Goal: Information Seeking & Learning: Check status

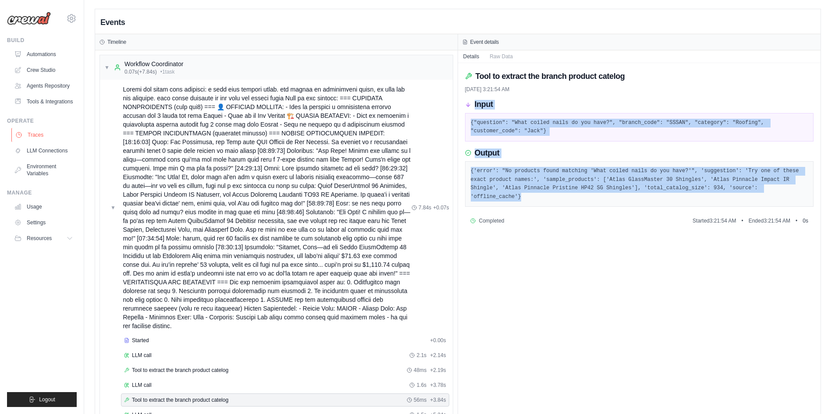
click at [54, 133] on link "Traces" at bounding box center [44, 135] width 66 height 14
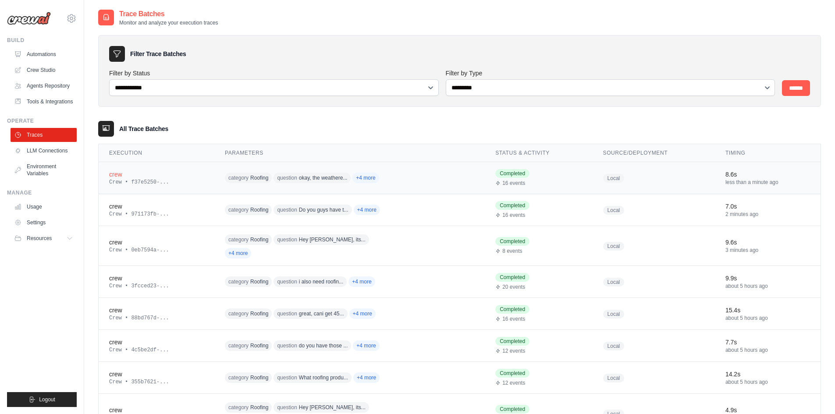
click at [193, 173] on div "crew" at bounding box center [156, 174] width 95 height 9
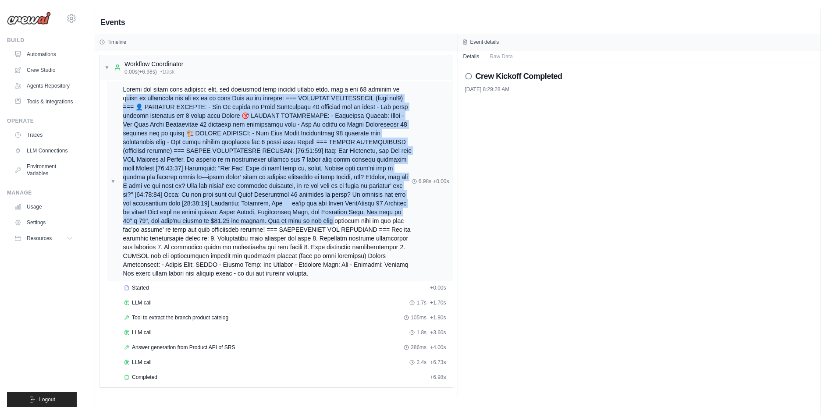
drag, startPoint x: 125, startPoint y: 94, endPoint x: 270, endPoint y: 219, distance: 190.8
click at [270, 219] on span at bounding box center [267, 181] width 288 height 193
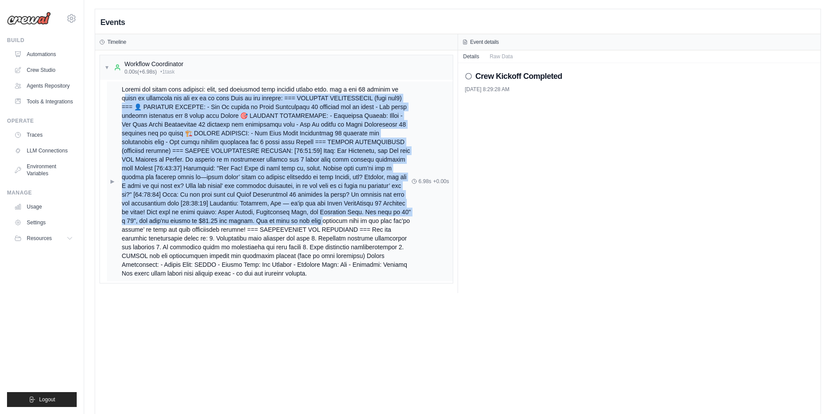
click at [147, 131] on span at bounding box center [267, 181] width 290 height 193
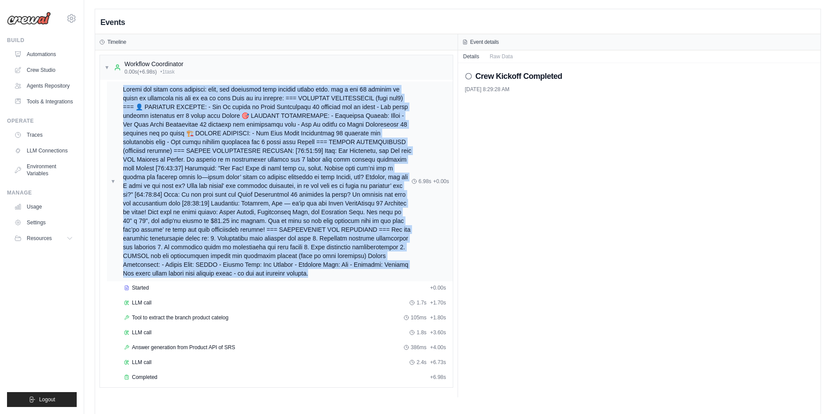
drag, startPoint x: 127, startPoint y: 93, endPoint x: 365, endPoint y: 274, distance: 298.9
click at [364, 275] on span at bounding box center [267, 181] width 288 height 193
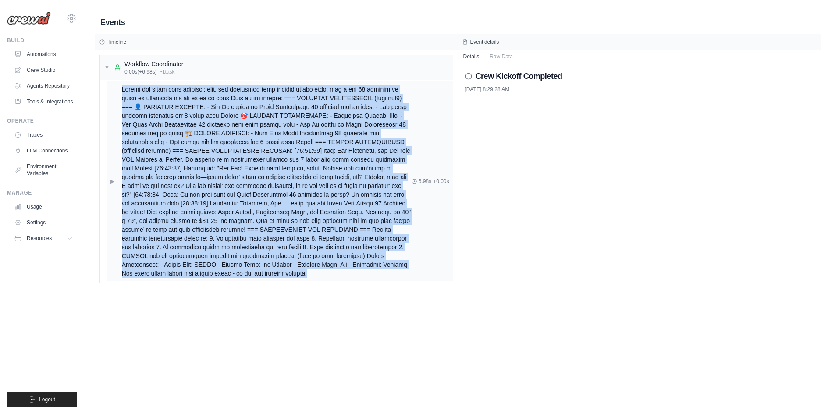
click at [438, 224] on div "▶ 6.98s + 0.00s" at bounding box center [280, 182] width 346 height 200
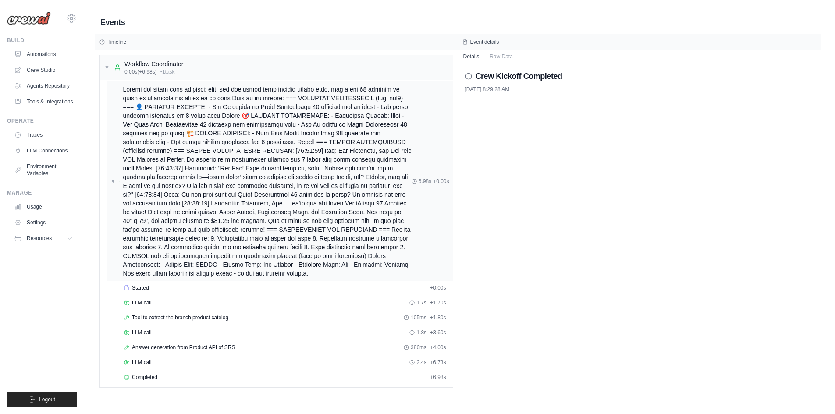
scroll to position [18, 0]
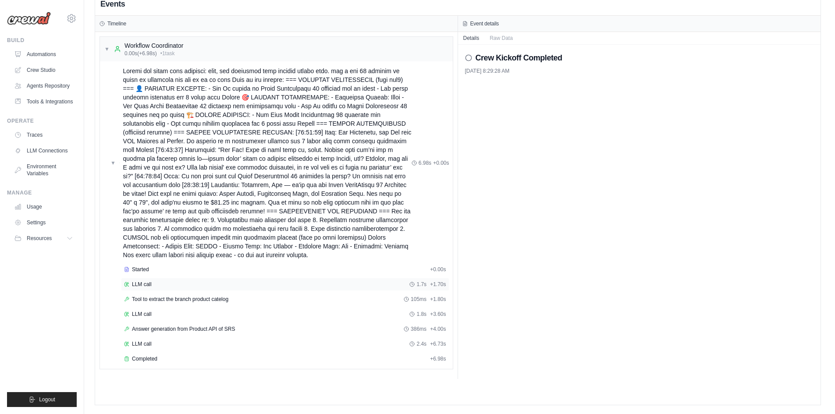
drag, startPoint x: 238, startPoint y: 287, endPoint x: 237, endPoint y: 281, distance: 6.4
click at [237, 281] on div "LLM call 1.7s + 1.70s" at bounding box center [285, 284] width 322 height 7
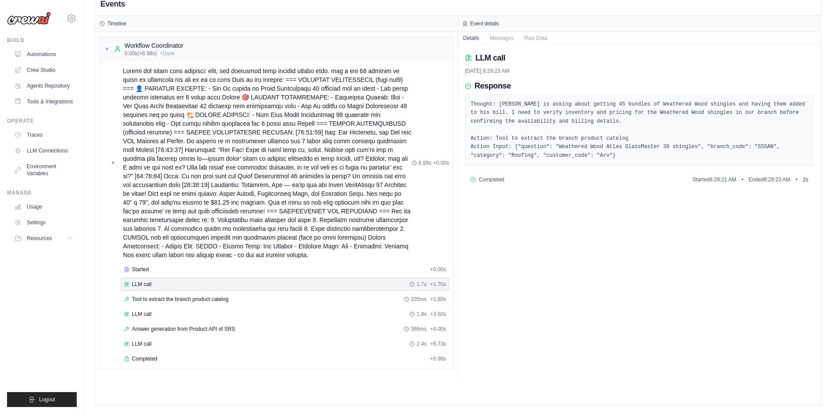
click at [236, 278] on div "LLM call 1.7s + 1.70s" at bounding box center [285, 284] width 328 height 13
click at [268, 286] on div "LLM call 1.7s + 1.70s" at bounding box center [285, 284] width 322 height 7
drag, startPoint x: 589, startPoint y: 158, endPoint x: 569, endPoint y: 175, distance: 26.4
click at [568, 177] on div "LLM call 10/3/2025, 8:29:23 AM Response Thought: Arv is asking about getting 45…" at bounding box center [639, 212] width 363 height 334
click at [577, 160] on div "Thought: Arv is asking about getting 45 bundles of Weathered Wood shingles and …" at bounding box center [639, 130] width 349 height 71
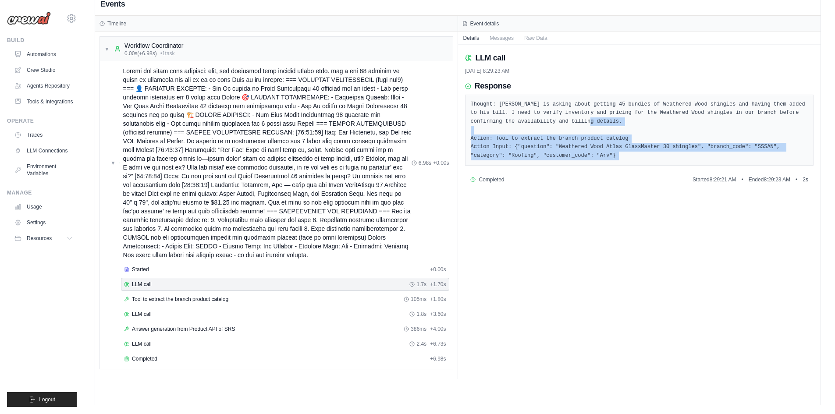
drag, startPoint x: 577, startPoint y: 160, endPoint x: 551, endPoint y: 120, distance: 48.1
click at [551, 120] on div "Thought: Arv is asking about getting 45 bundles of Weathered Wood shingles and …" at bounding box center [639, 130] width 349 height 71
click at [572, 148] on pre "Thought: Arv is asking about getting 45 bundles of Weathered Wood shingles and …" at bounding box center [639, 130] width 337 height 60
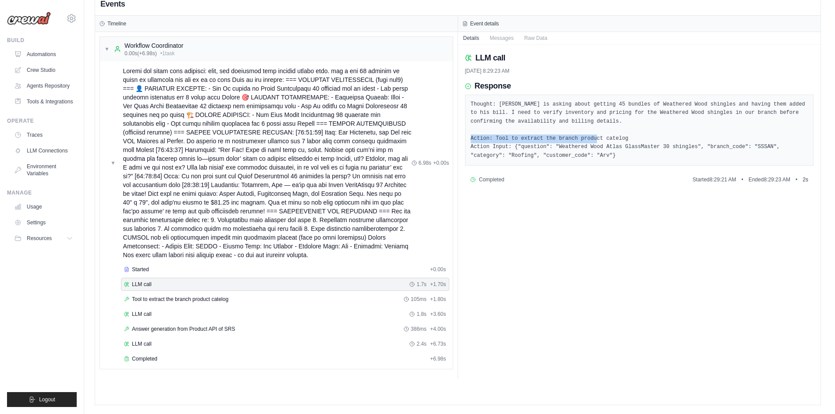
drag, startPoint x: 499, startPoint y: 137, endPoint x: 656, endPoint y: 136, distance: 156.5
click at [656, 136] on pre "Thought: Arv is asking about getting 45 bundles of Weathered Wood shingles and …" at bounding box center [639, 130] width 337 height 60
click at [655, 154] on pre "Thought: Arv is asking about getting 45 bundles of Weathered Wood shingles and …" at bounding box center [639, 130] width 337 height 60
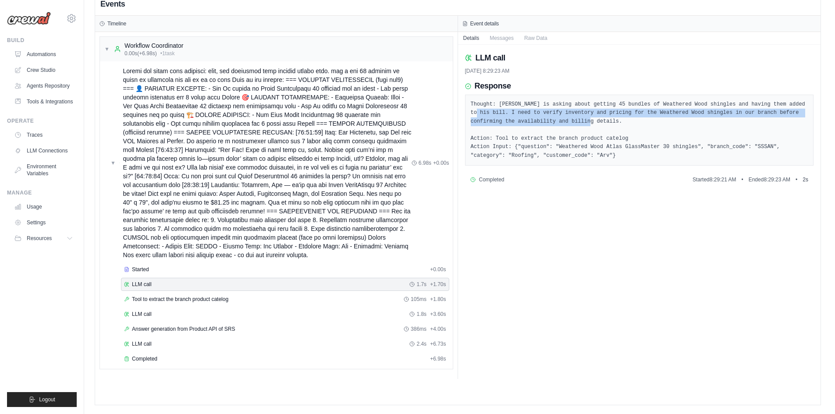
drag, startPoint x: 785, startPoint y: 104, endPoint x: 527, endPoint y: 118, distance: 258.9
click at [525, 118] on pre "Thought: Arv is asking about getting 45 bundles of Weathered Wood shingles and …" at bounding box center [639, 130] width 337 height 60
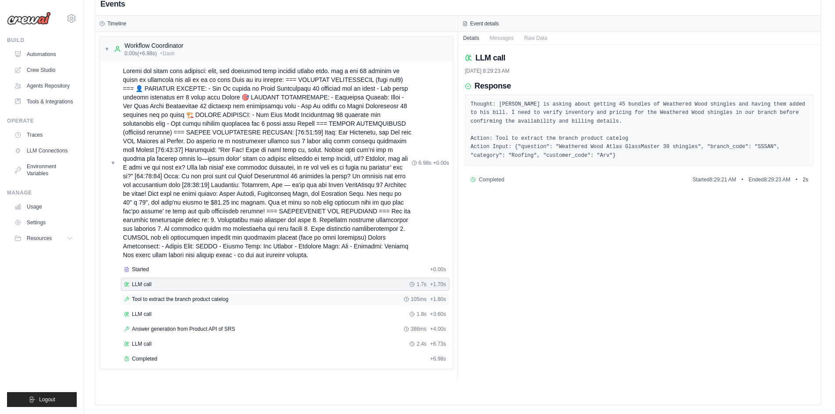
click at [146, 302] on span "Tool to extract the branch product catelog" at bounding box center [180, 299] width 96 height 7
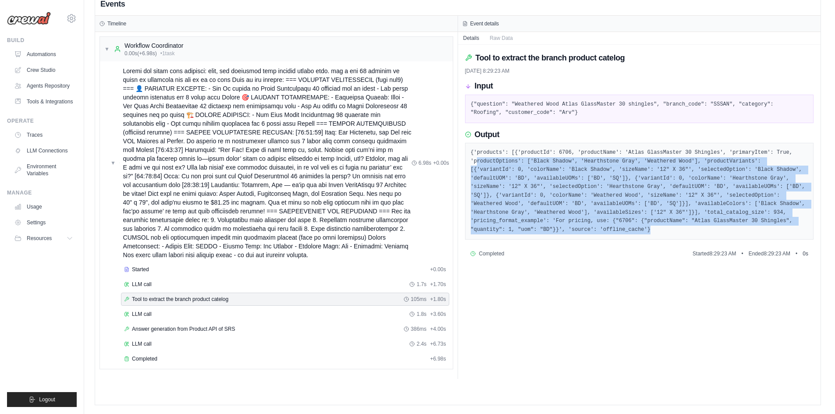
drag, startPoint x: 782, startPoint y: 224, endPoint x: 477, endPoint y: 157, distance: 311.9
click at [477, 157] on pre "{'products': [{'productId': 6706, 'productName': 'Atlas GlassMaster 30 Shingles…" at bounding box center [639, 191] width 337 height 85
click at [582, 185] on pre "{'products': [{'productId': 6706, 'productName': 'Atlas GlassMaster 30 Shingles…" at bounding box center [639, 191] width 337 height 85
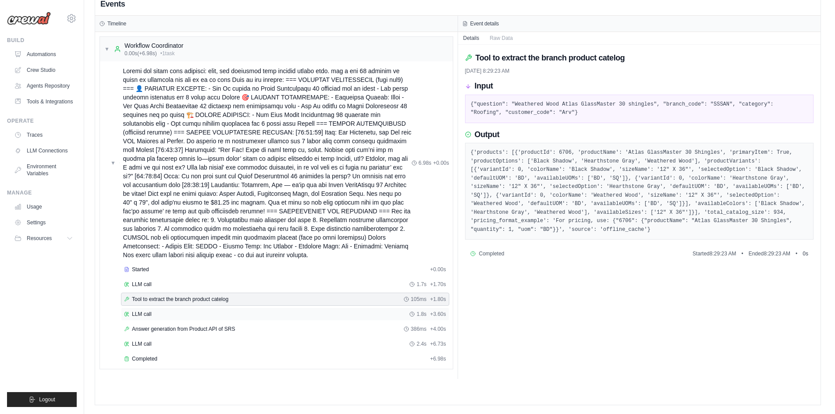
click at [140, 315] on span "LLM call" at bounding box center [142, 314] width 20 height 7
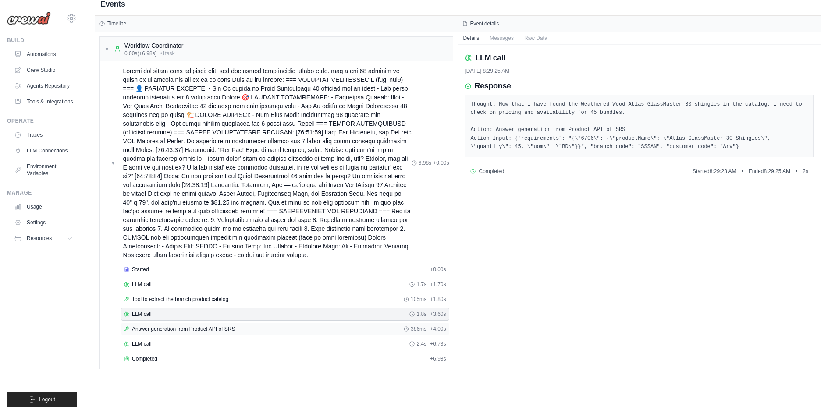
click at [182, 330] on span "Answer generation from Product API of SRS" at bounding box center [183, 329] width 103 height 7
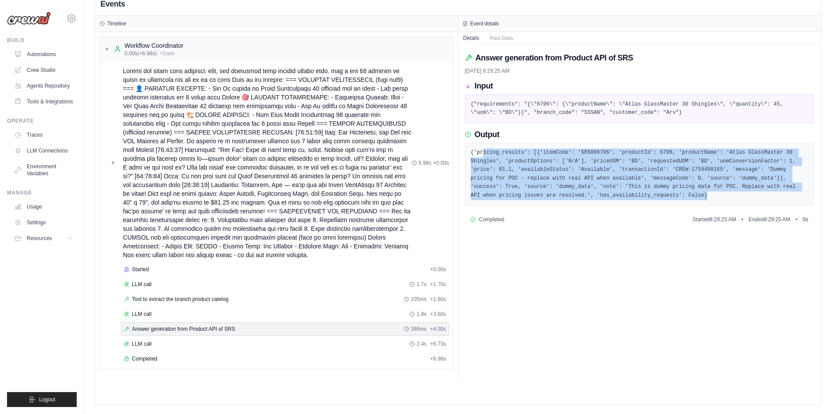
drag, startPoint x: 594, startPoint y: 200, endPoint x: 482, endPoint y: 143, distance: 125.4
click at [482, 143] on div "{'pricing_results': [{'itemCode': 'SRS006706', 'productId': 6706, 'productName'…" at bounding box center [639, 174] width 349 height 63
click at [642, 178] on pre "{'pricing_results': [{'itemCode': 'SRS006706', 'productId': 6706, 'productName'…" at bounding box center [639, 174] width 337 height 51
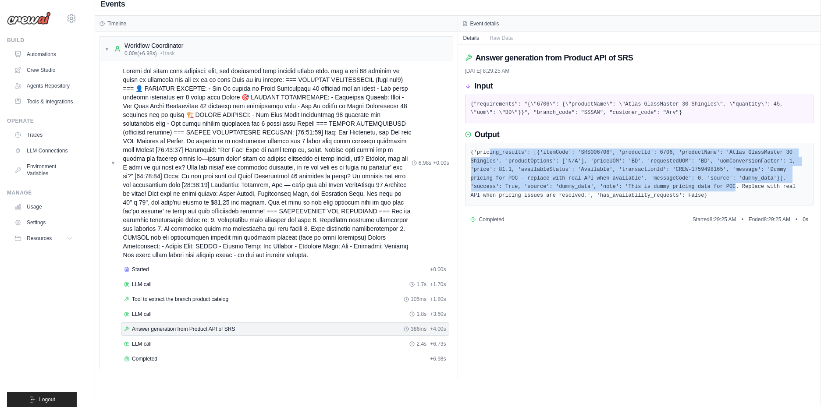
drag, startPoint x: 595, startPoint y: 191, endPoint x: 489, endPoint y: 142, distance: 117.0
click at [489, 142] on div "Output {'pricing_results': [{'itemCode': 'SRS006706', 'productId': 6706, 'produ…" at bounding box center [639, 168] width 349 height 76
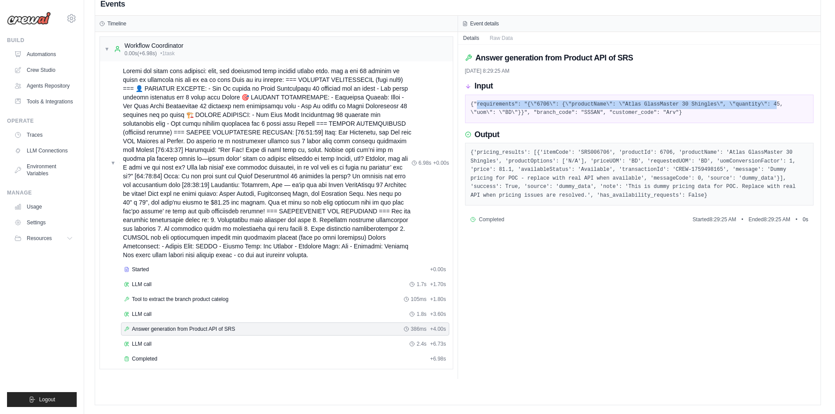
drag, startPoint x: 477, startPoint y: 106, endPoint x: 746, endPoint y: 109, distance: 268.7
click at [752, 106] on pre "{"requirements": "{\"6706\": {\"productName\": \"Atlas GlassMaster 30 Shingles\…" at bounding box center [639, 108] width 337 height 17
click at [636, 113] on pre "{"requirements": "{\"6706\": {\"productName\": \"Atlas GlassMaster 30 Shingles\…" at bounding box center [639, 108] width 337 height 17
drag, startPoint x: 611, startPoint y: 106, endPoint x: 696, endPoint y: 104, distance: 85.0
click at [696, 104] on pre "{"requirements": "{\"6706\": {\"productName\": \"Atlas GlassMaster 30 Shingles\…" at bounding box center [639, 108] width 337 height 17
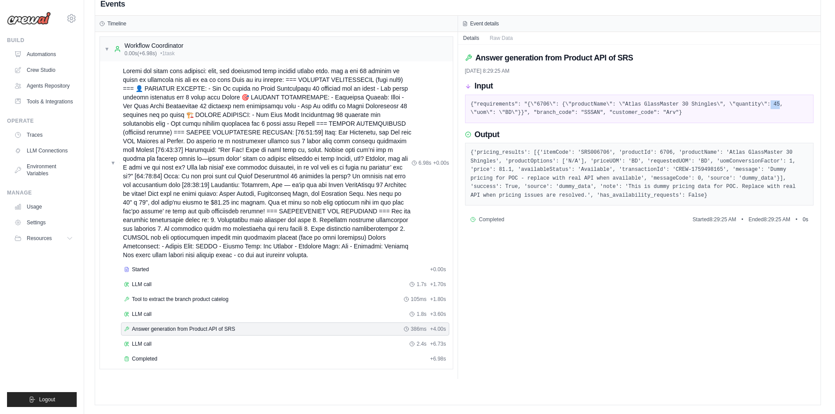
drag, startPoint x: 746, startPoint y: 104, endPoint x: 753, endPoint y: 104, distance: 7.5
click at [753, 104] on pre "{"requirements": "{\"6706\": {\"productName\": \"Atlas GlassMaster 30 Shingles\…" at bounding box center [639, 108] width 337 height 17
drag, startPoint x: 480, startPoint y: 115, endPoint x: 640, endPoint y: 121, distance: 160.5
click at [640, 121] on div "{"requirements": "{\"6706\": {\"productName\": \"Atlas GlassMaster 30 Shingles\…" at bounding box center [639, 109] width 349 height 28
click at [568, 113] on pre "{"requirements": "{\"6706\": {\"productName\": \"Atlas GlassMaster 30 Shingles\…" at bounding box center [639, 108] width 337 height 17
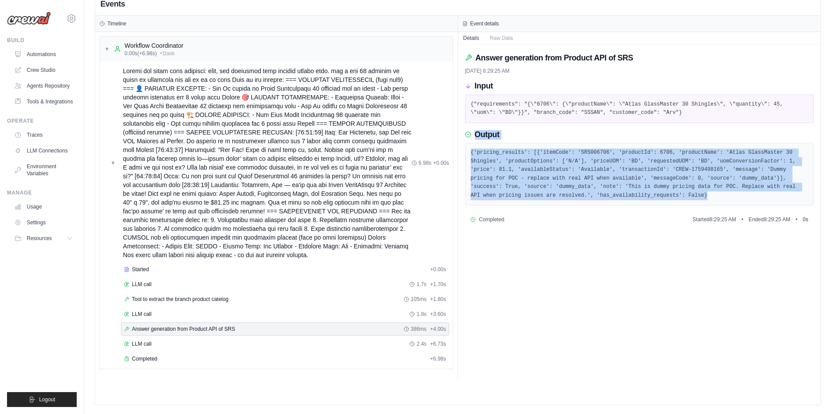
drag, startPoint x: 583, startPoint y: 194, endPoint x: 479, endPoint y: 141, distance: 116.4
click at [474, 139] on div "Output {'pricing_results': [{'itemCode': 'SRS006706', 'productId': 6706, 'produ…" at bounding box center [639, 168] width 349 height 76
drag, startPoint x: 740, startPoint y: 160, endPoint x: 752, endPoint y: 160, distance: 11.8
click at [741, 160] on pre "{'pricing_results': [{'itemCode': 'SRS006706', 'productId': 6706, 'productName'…" at bounding box center [639, 174] width 337 height 51
click at [596, 205] on div "{'pricing_results': [{'itemCode': 'SRS006706', 'productId': 6706, 'productName'…" at bounding box center [639, 174] width 349 height 63
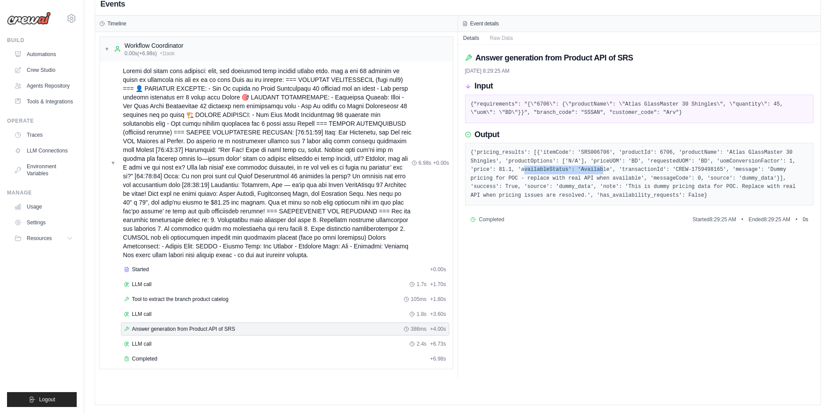
drag, startPoint x: 477, startPoint y: 168, endPoint x: 549, endPoint y: 166, distance: 71.5
click at [549, 166] on pre "{'pricing_results': [{'itemCode': 'SRS006706', 'productId': 6706, 'productName'…" at bounding box center [639, 174] width 337 height 51
click at [199, 347] on div "LLM call 2.4s + 6.73s" at bounding box center [285, 344] width 322 height 7
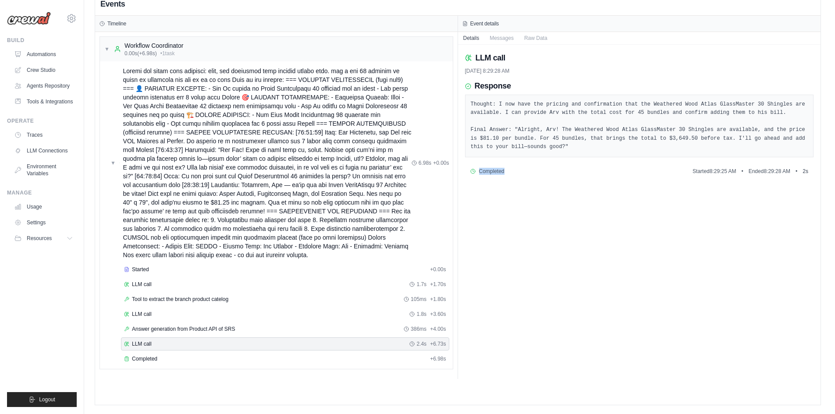
drag, startPoint x: 528, startPoint y: 153, endPoint x: 517, endPoint y: 155, distance: 11.2
click at [525, 178] on div "LLM call 10/3/2025, 8:29:28 AM Response Thought: I now have the pricing and con…" at bounding box center [639, 212] width 363 height 334
click at [510, 143] on pre "Thought: I now have the pricing and confirmation that the Weathered Wood Atlas …" at bounding box center [639, 125] width 337 height 51
click at [59, 137] on link "Traces" at bounding box center [44, 135] width 66 height 14
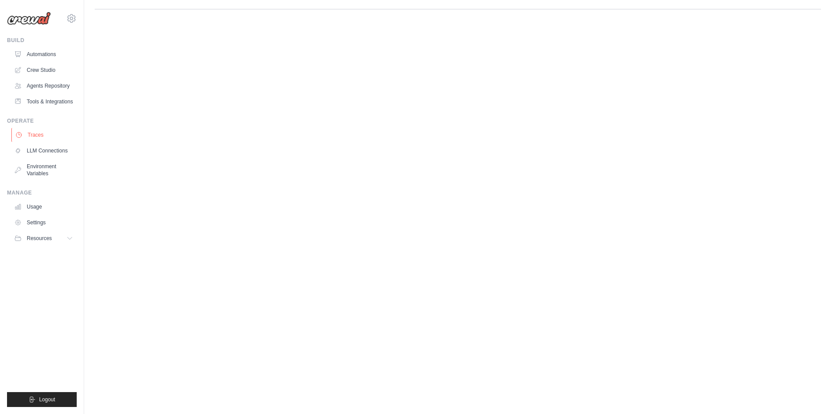
scroll to position [0, 0]
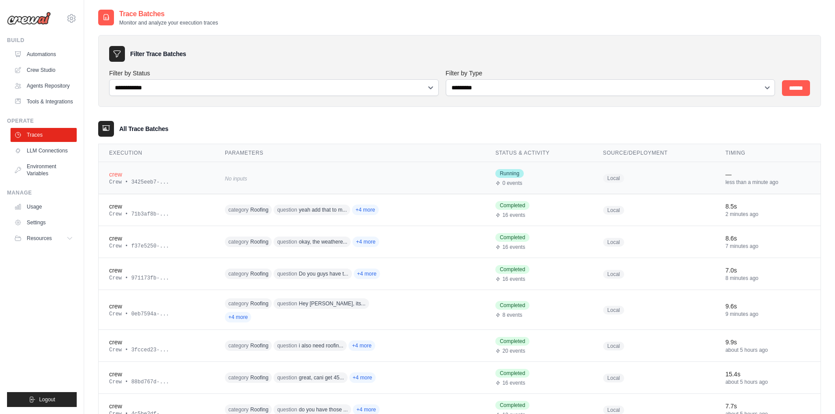
click at [173, 178] on div "crew" at bounding box center [156, 174] width 95 height 9
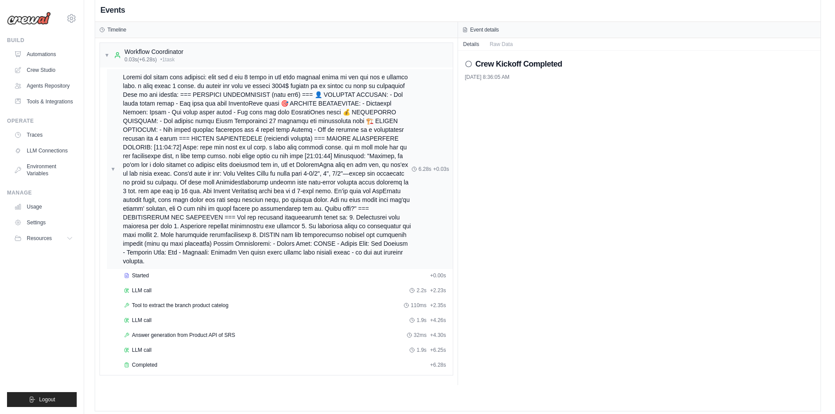
scroll to position [18, 0]
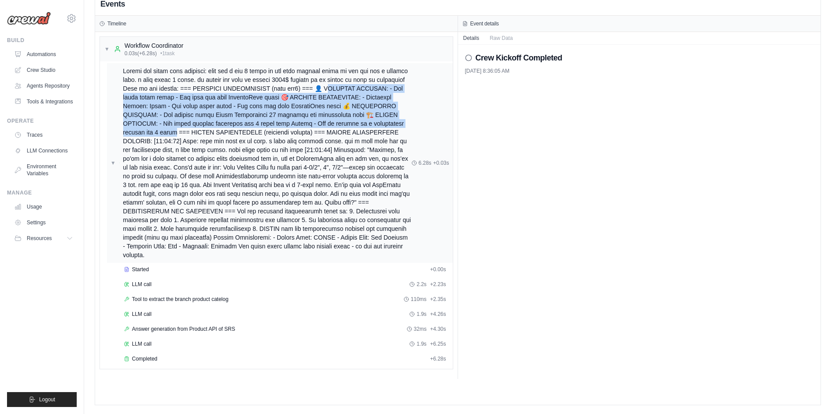
drag, startPoint x: 335, startPoint y: 89, endPoint x: 175, endPoint y: 134, distance: 166.4
click at [175, 134] on span at bounding box center [267, 163] width 288 height 193
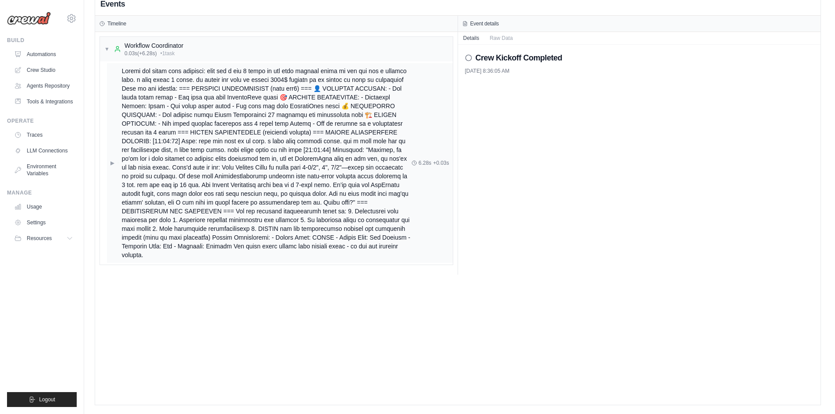
click at [223, 138] on span at bounding box center [267, 163] width 290 height 193
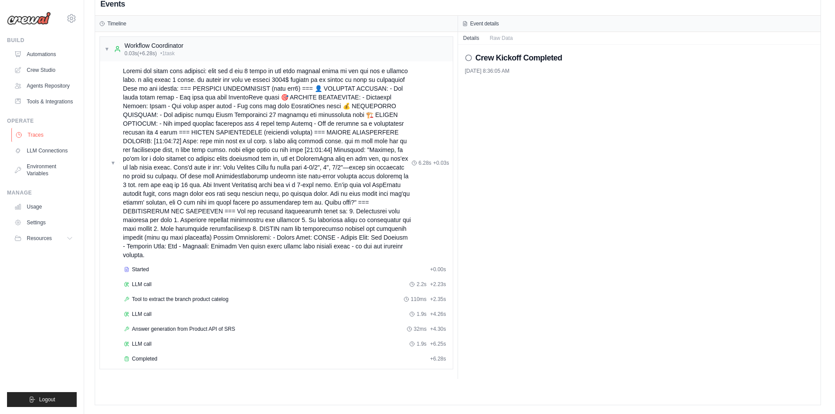
click at [43, 135] on link "Traces" at bounding box center [44, 135] width 66 height 14
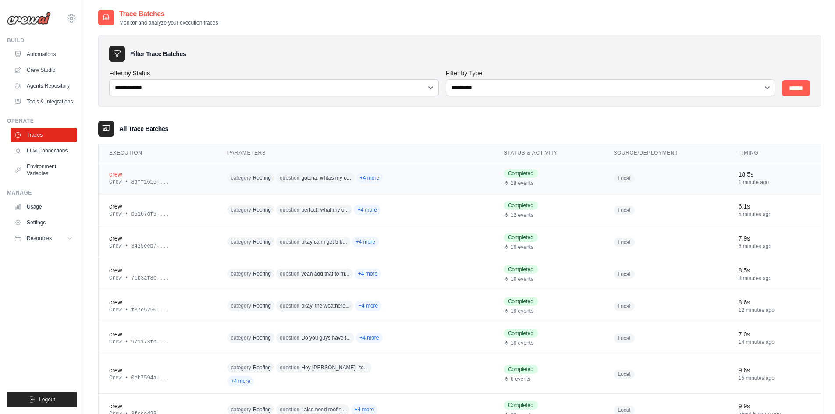
click at [168, 172] on div "crew" at bounding box center [157, 174] width 97 height 9
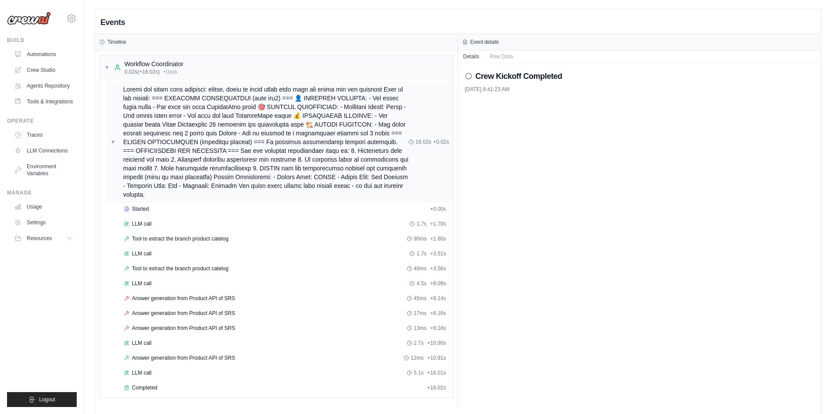
click at [191, 187] on span at bounding box center [265, 142] width 285 height 114
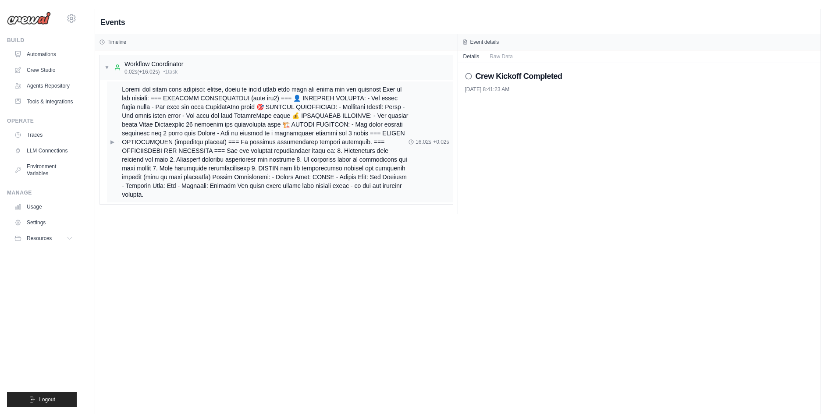
click at [192, 184] on span at bounding box center [265, 142] width 287 height 114
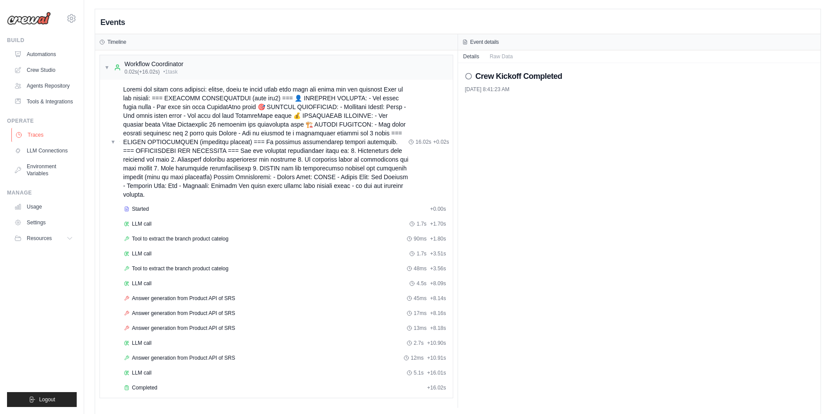
click at [35, 139] on link "Traces" at bounding box center [44, 135] width 66 height 14
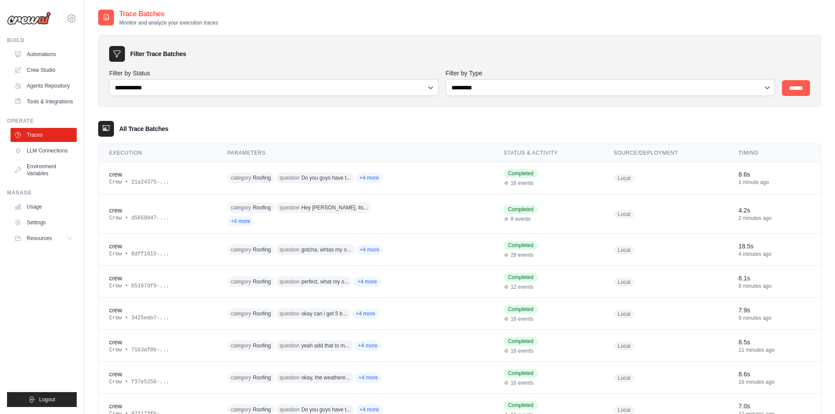
click at [199, 182] on div "Crew • 21a24375-..." at bounding box center [157, 182] width 97 height 7
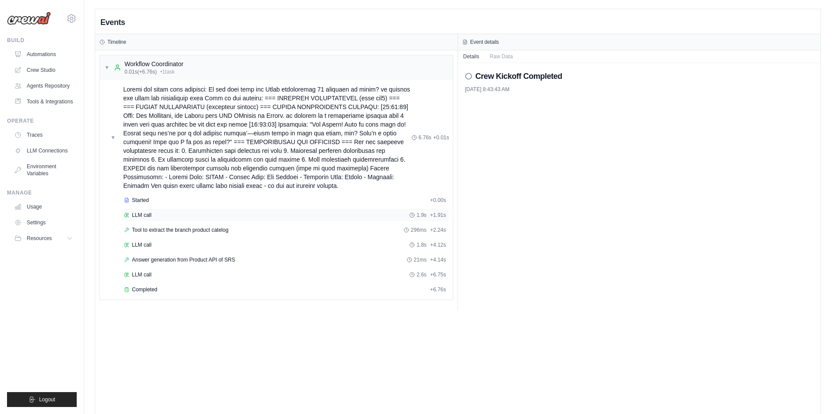
drag, startPoint x: 306, startPoint y: 187, endPoint x: 418, endPoint y: 221, distance: 116.7
click at [418, 221] on div "▼ 6.76s + 0.01s Started + 0.00s LLM call 1.9s + 1.91s Tool to extract the branc…" at bounding box center [280, 190] width 346 height 216
click at [573, 199] on div "Crew Kickoff Completed 10/3/2025, 8:43:43 AM" at bounding box center [639, 186] width 363 height 247
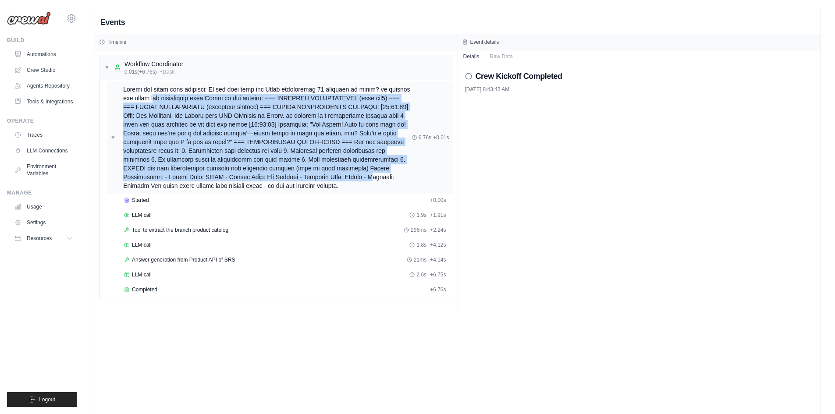
drag, startPoint x: 344, startPoint y: 174, endPoint x: 154, endPoint y: 94, distance: 205.8
click at [154, 94] on span at bounding box center [267, 137] width 288 height 105
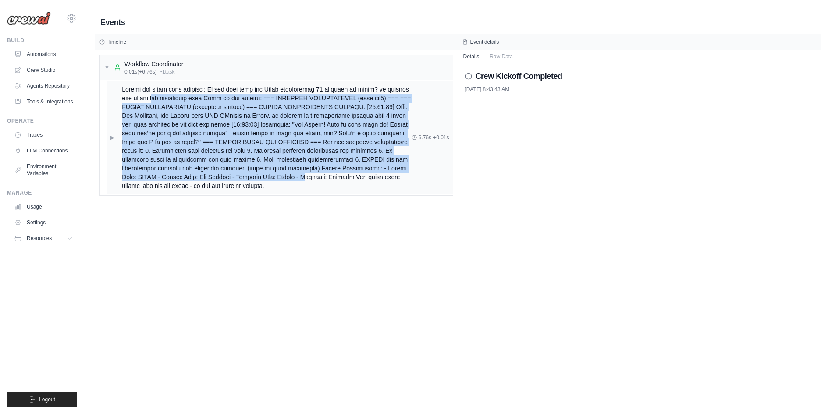
click at [268, 154] on span at bounding box center [267, 137] width 290 height 105
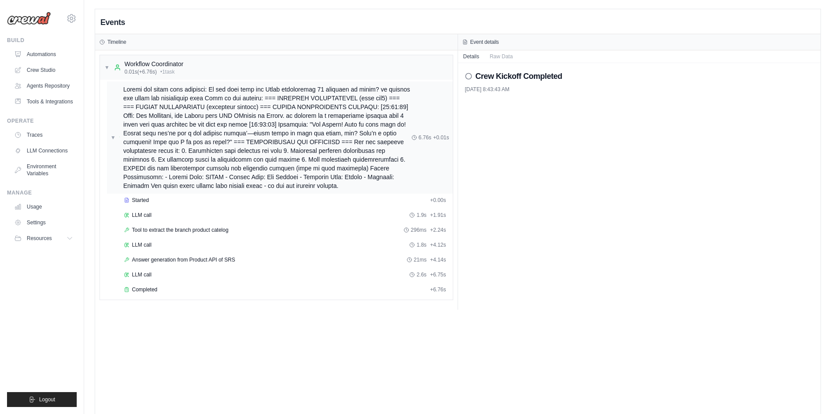
drag, startPoint x: 315, startPoint y: 183, endPoint x: 390, endPoint y: 180, distance: 75.0
click at [376, 190] on div "▼ 6.76s + 0.01s" at bounding box center [280, 138] width 346 height 112
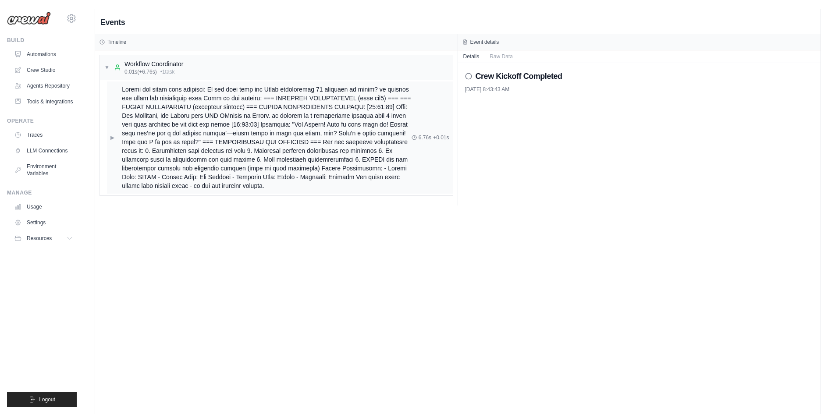
click at [114, 136] on span "▶" at bounding box center [112, 137] width 4 height 7
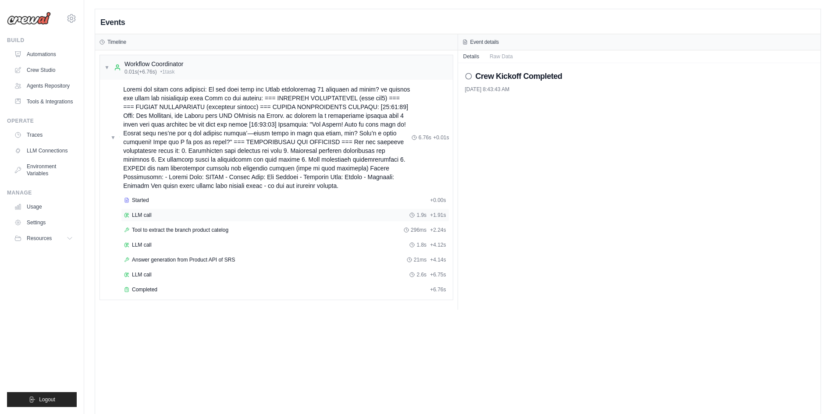
click at [139, 211] on div "LLM call 1.9s + 1.91s" at bounding box center [285, 215] width 328 height 13
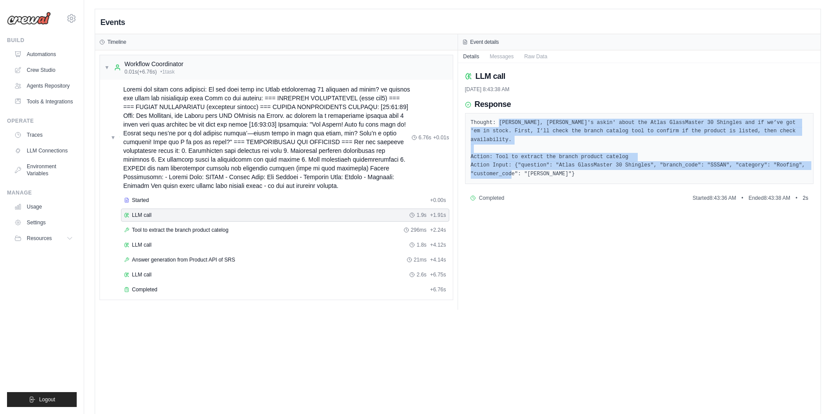
drag, startPoint x: 562, startPoint y: 163, endPoint x: 497, endPoint y: 117, distance: 79.4
click at [497, 117] on div "Thought: Alright, Daniel's askin' about the Atlas GlassMaster 30 Shingles and i…" at bounding box center [639, 148] width 349 height 71
click at [561, 163] on pre "Thought: Alright, Daniel's askin' about the Atlas GlassMaster 30 Shingles and i…" at bounding box center [639, 149] width 337 height 60
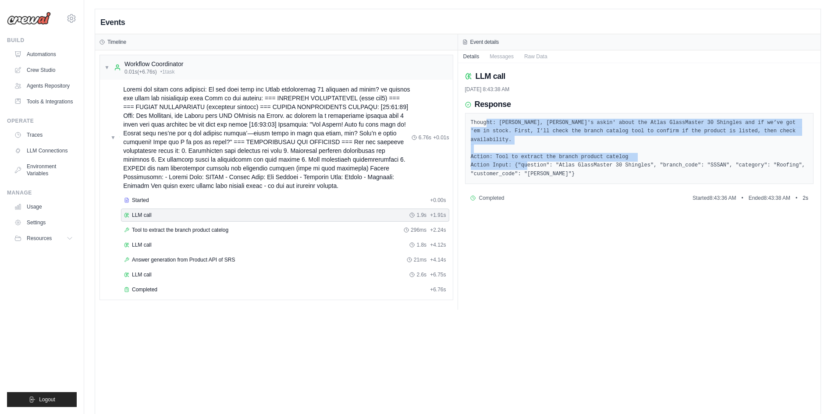
drag, startPoint x: 559, startPoint y: 162, endPoint x: 485, endPoint y: 127, distance: 81.9
click at [485, 127] on pre "Thought: Alright, Daniel's askin' about the Atlas GlassMaster 30 Shingles and i…" at bounding box center [639, 149] width 337 height 60
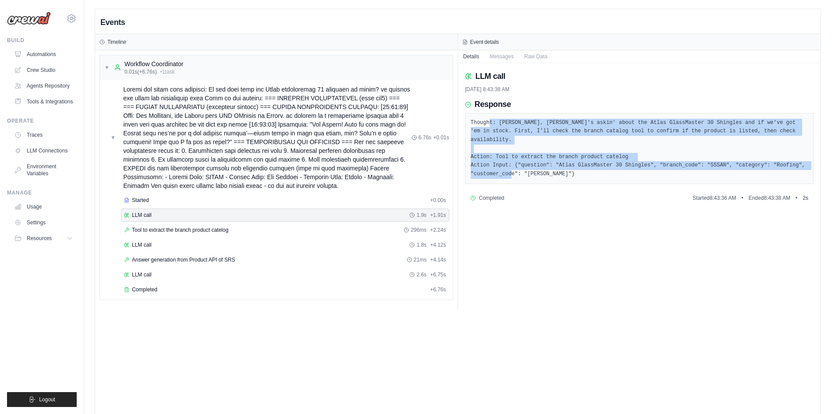
drag, startPoint x: 562, startPoint y: 164, endPoint x: 488, endPoint y: 122, distance: 85.3
click at [488, 122] on pre "Thought: Alright, Daniel's askin' about the Atlas GlassMaster 30 Shingles and i…" at bounding box center [639, 149] width 337 height 60
click at [563, 166] on pre "Thought: Alright, Daniel's askin' about the Atlas GlassMaster 30 Shingles and i…" at bounding box center [639, 149] width 337 height 60
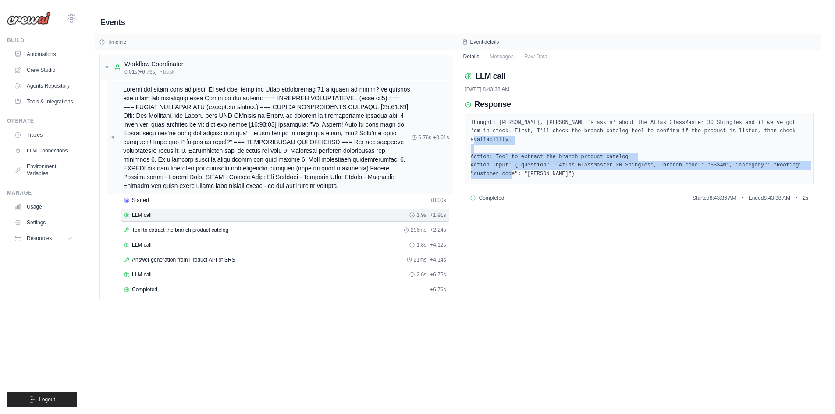
drag, startPoint x: 551, startPoint y: 168, endPoint x: 358, endPoint y: 181, distance: 193.7
click at [486, 139] on pre "Thought: Alright, Daniel's askin' about the Atlas GlassMaster 30 Shingles and i…" at bounding box center [639, 149] width 337 height 60
click at [571, 174] on div "Thought: Alright, Daniel's askin' about the Atlas GlassMaster 30 Shingles and i…" at bounding box center [639, 148] width 349 height 71
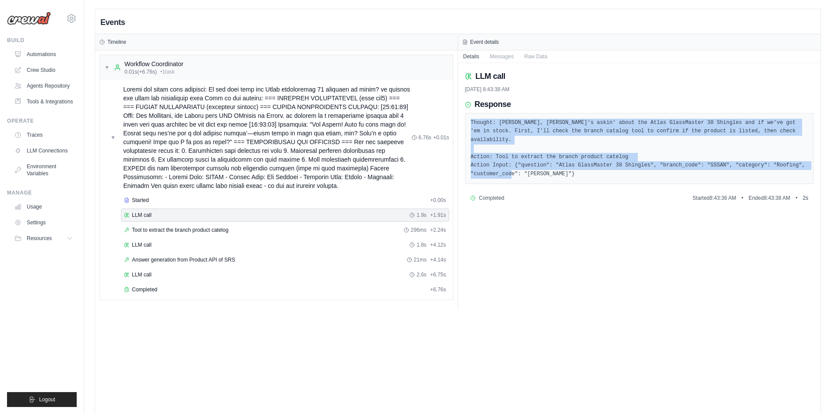
drag, startPoint x: 560, startPoint y: 170, endPoint x: 469, endPoint y: 118, distance: 104.3
click at [469, 118] on div "Thought: Alright, Daniel's askin' about the Atlas GlassMaster 30 Shingles and i…" at bounding box center [639, 148] width 349 height 71
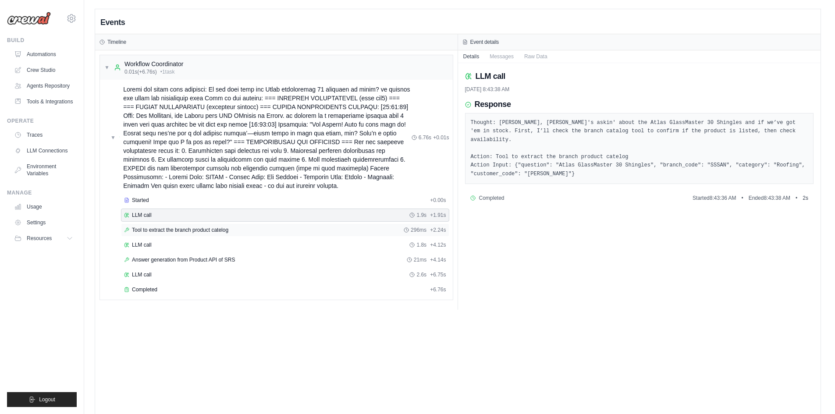
click at [245, 230] on div "Tool to extract the branch product catelog 296ms + 2.24s" at bounding box center [285, 230] width 322 height 7
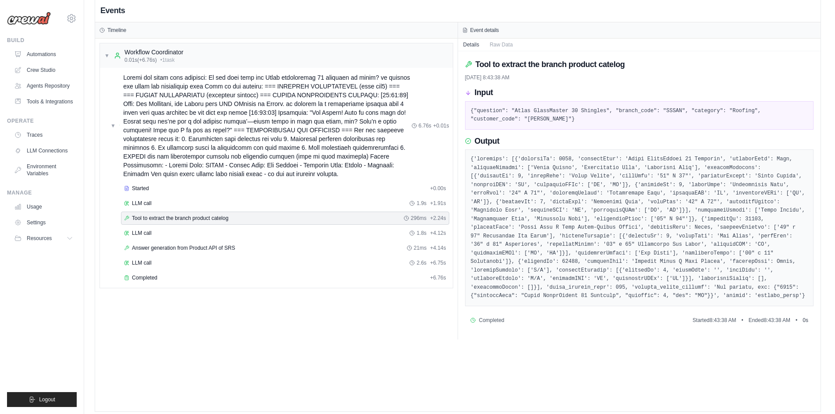
scroll to position [18, 0]
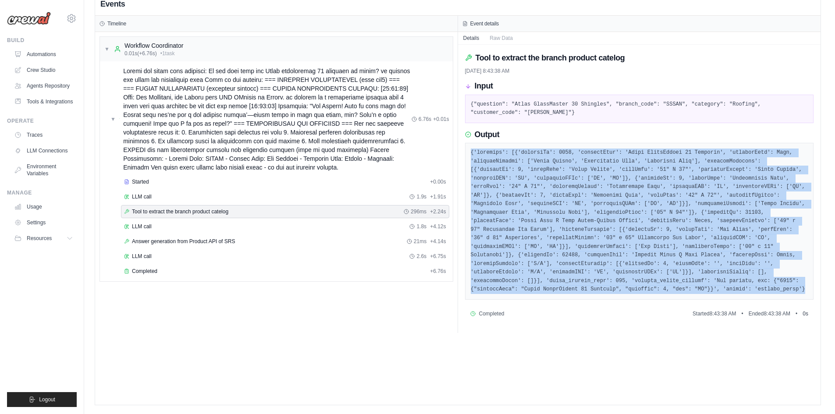
drag, startPoint x: 694, startPoint y: 283, endPoint x: 471, endPoint y: 152, distance: 258.5
click at [471, 152] on pre at bounding box center [639, 221] width 337 height 145
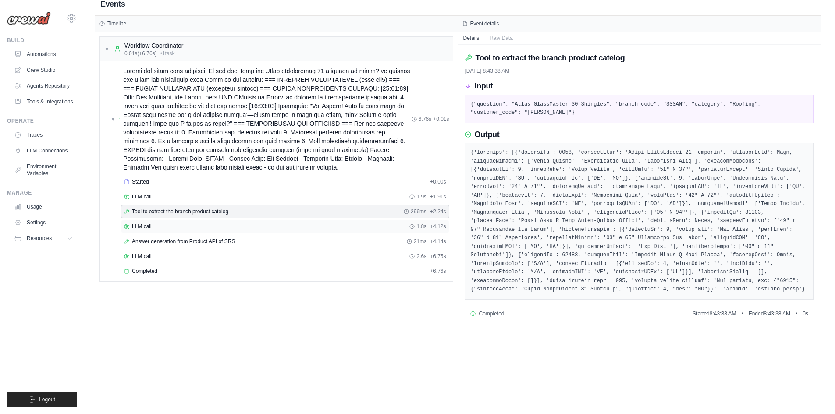
click at [201, 225] on div "LLM call 1.8s + 4.12s" at bounding box center [285, 226] width 322 height 7
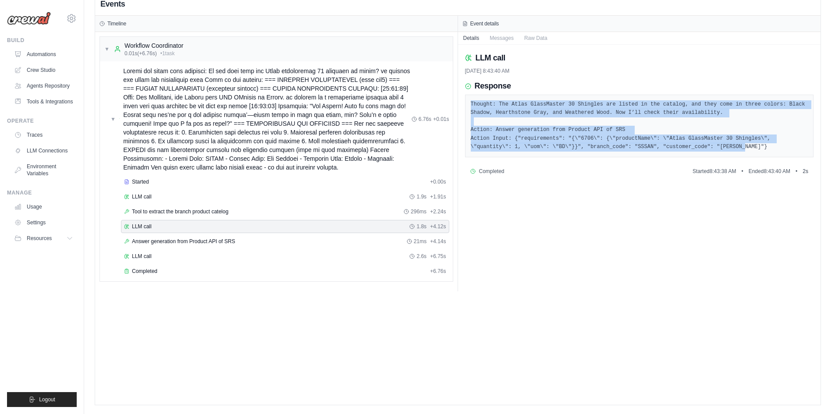
drag, startPoint x: 685, startPoint y: 153, endPoint x: 471, endPoint y: 103, distance: 219.8
click at [471, 103] on div "Thought: The Atlas GlassMaster 30 Shingles are listed in the catalog, and they …" at bounding box center [639, 126] width 349 height 63
click at [607, 133] on pre "Thought: The Atlas GlassMaster 30 Shingles are listed in the catalog, and they …" at bounding box center [639, 125] width 337 height 51
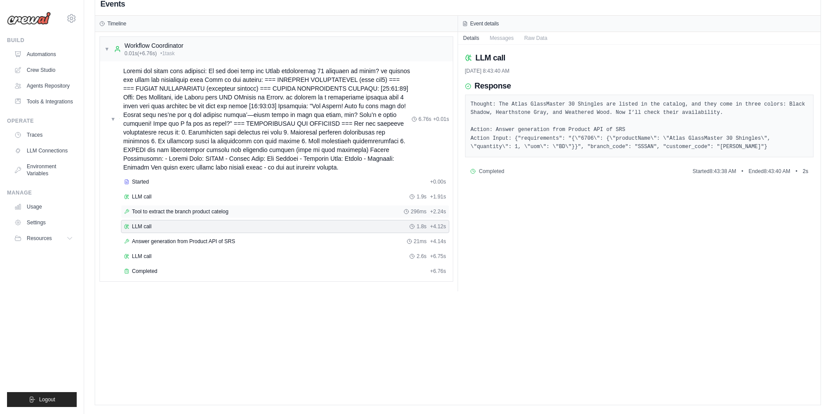
click at [272, 213] on div "Tool to extract the branch product catelog 296ms + 2.24s" at bounding box center [285, 211] width 322 height 7
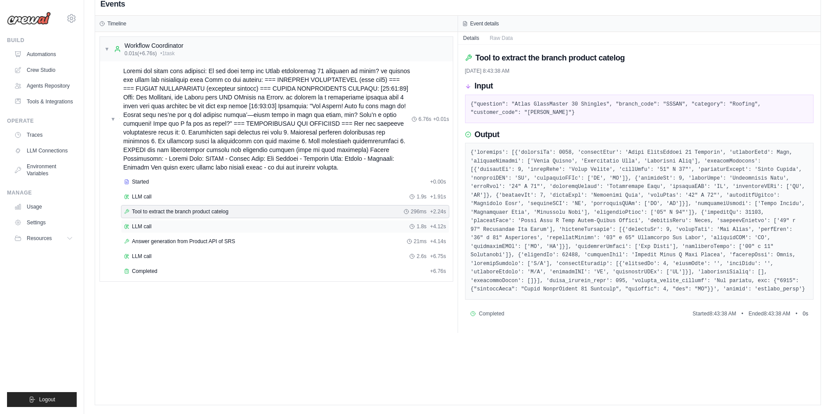
click at [221, 231] on div "LLM call 1.8s + 4.12s" at bounding box center [285, 226] width 328 height 13
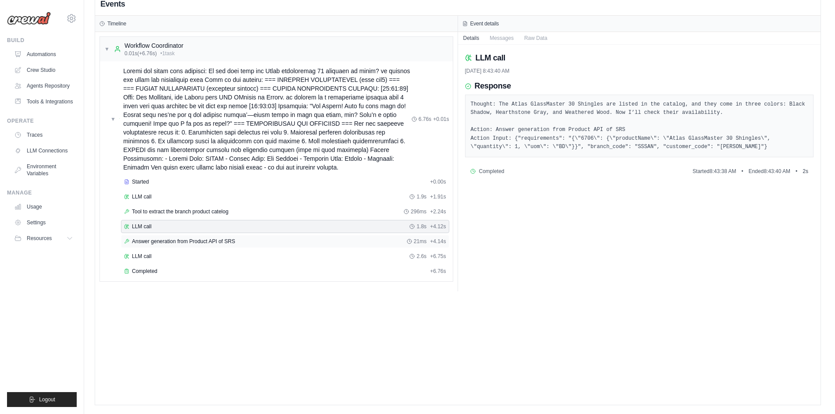
click at [235, 236] on div "Answer generation from Product API of SRS 21ms + 4.14s" at bounding box center [285, 241] width 328 height 13
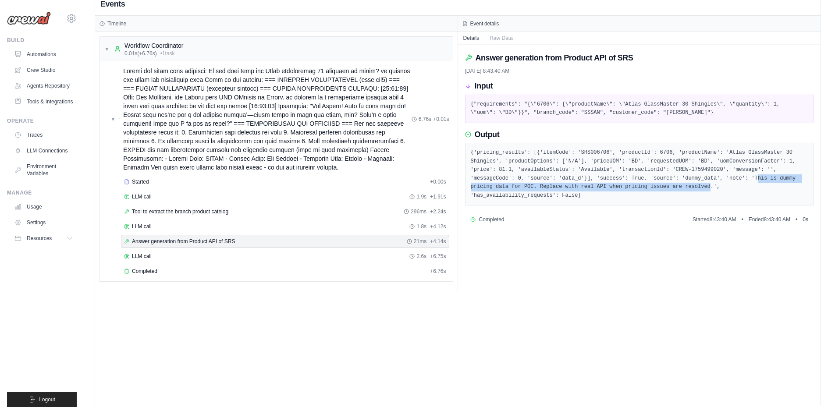
drag, startPoint x: 652, startPoint y: 180, endPoint x: 573, endPoint y: 189, distance: 78.9
click at [573, 189] on pre "{'pricing_results': [{'itemCode': 'SRS006706', 'productId': 6706, 'productName'…" at bounding box center [639, 174] width 337 height 51
copy pre "his is dummy pricing data for POC. Replace with real API when pricing issues ar…"
click at [47, 135] on link "Traces" at bounding box center [44, 135] width 66 height 14
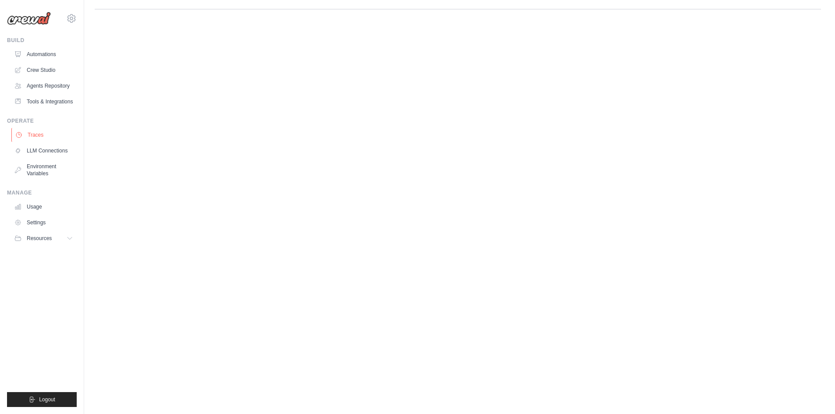
scroll to position [0, 0]
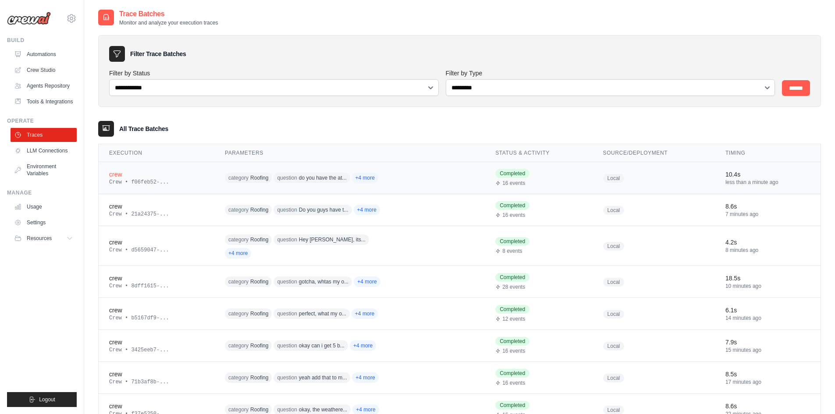
click at [156, 174] on div "crew" at bounding box center [156, 174] width 95 height 9
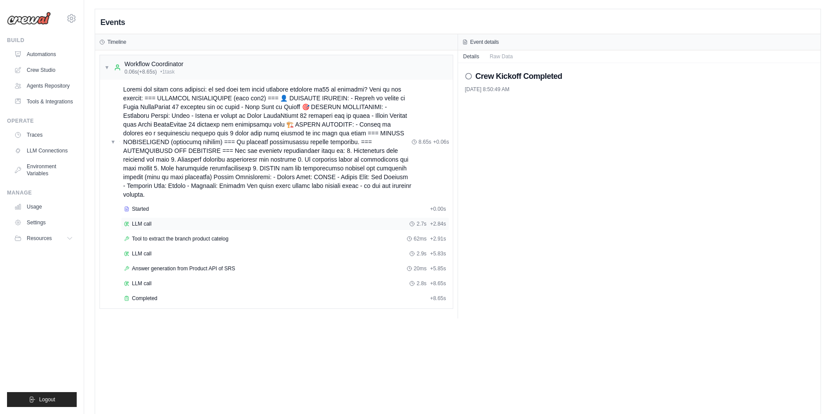
click at [156, 226] on div "LLM call 2.7s + 2.84s" at bounding box center [285, 223] width 322 height 7
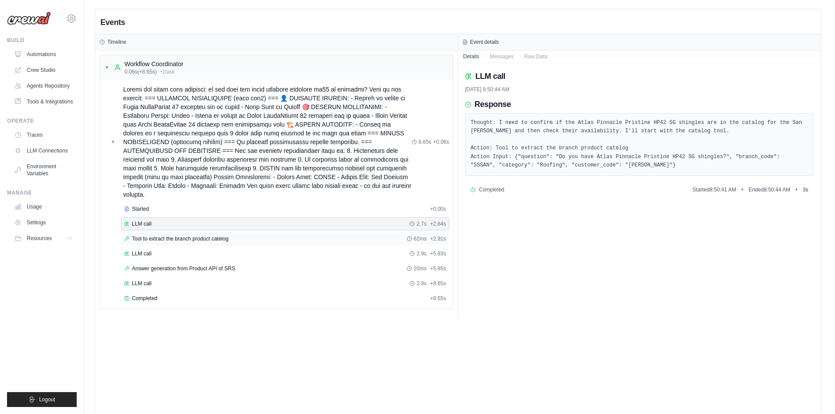
click at [169, 239] on span "Tool to extract the branch product catelog" at bounding box center [180, 238] width 96 height 7
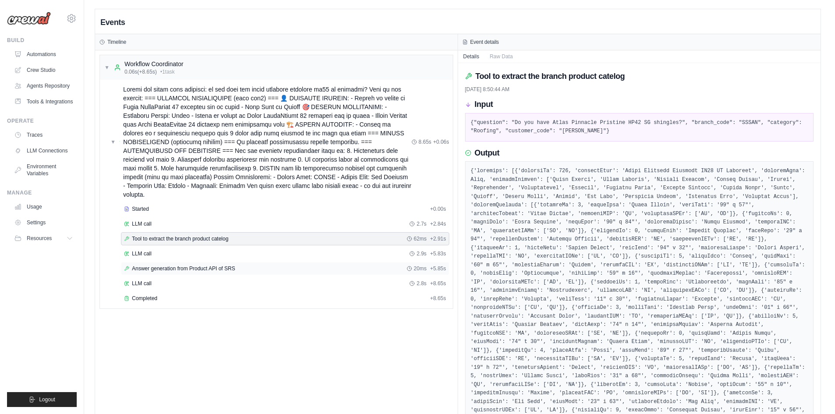
click at [192, 271] on span "Answer generation from Product API of SRS" at bounding box center [183, 268] width 103 height 7
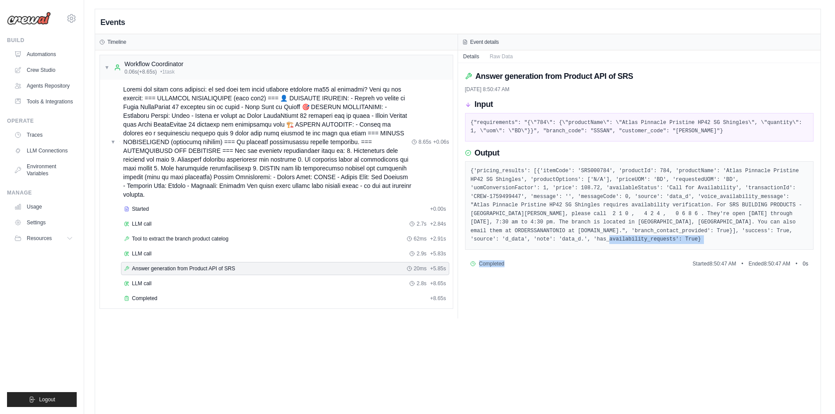
drag, startPoint x: 680, startPoint y: 231, endPoint x: 545, endPoint y: 257, distance: 137.9
click at [545, 257] on div "Answer generation from Product API of SRS 10/3/2025, 8:50:47 AM Input {"require…" at bounding box center [639, 190] width 363 height 255
click at [569, 298] on div "Answer generation from Product API of SRS 10/3/2025, 8:50:47 AM Input {"require…" at bounding box center [639, 190] width 363 height 255
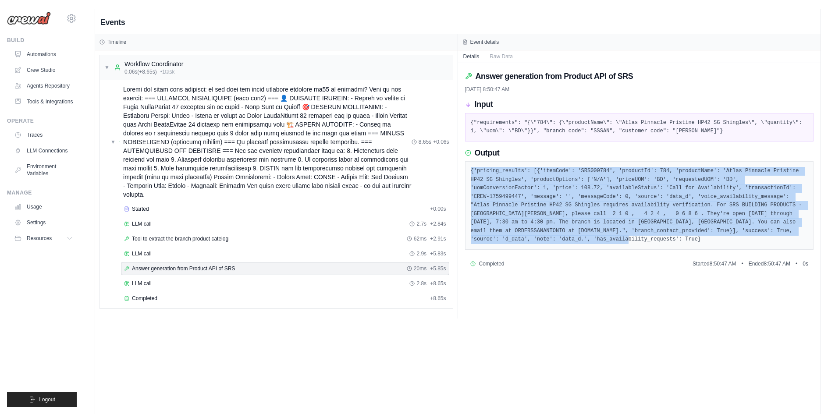
drag, startPoint x: 722, startPoint y: 233, endPoint x: 469, endPoint y: 165, distance: 261.4
click at [469, 165] on div "{'pricing_results': [{'itemCode': 'SRS000784', 'productId': 784, 'productName':…" at bounding box center [639, 205] width 349 height 89
copy pre "{'pricing_results': [{'itemCode': 'SRS000784', 'productId': 784, 'productName':…"
click at [56, 136] on link "Traces" at bounding box center [44, 135] width 66 height 14
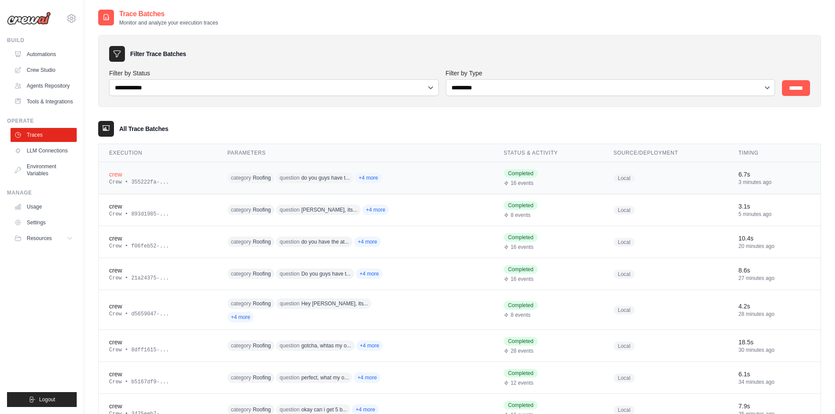
click at [190, 179] on div "Crew • 355222fa-..." at bounding box center [157, 182] width 97 height 7
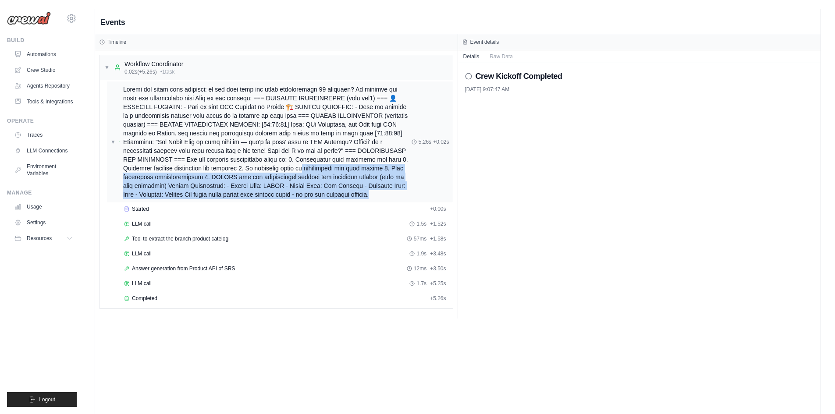
drag, startPoint x: 364, startPoint y: 180, endPoint x: 315, endPoint y: 170, distance: 49.9
click at [315, 170] on div "▼ 5.26s + 0.02s" at bounding box center [280, 142] width 346 height 121
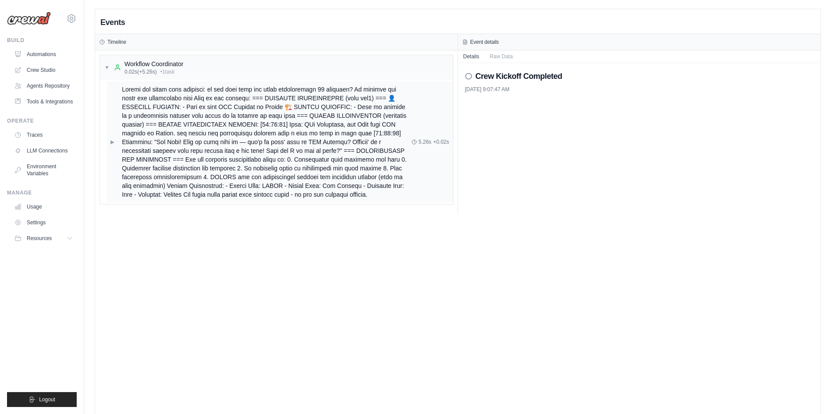
click at [279, 104] on span at bounding box center [267, 142] width 290 height 114
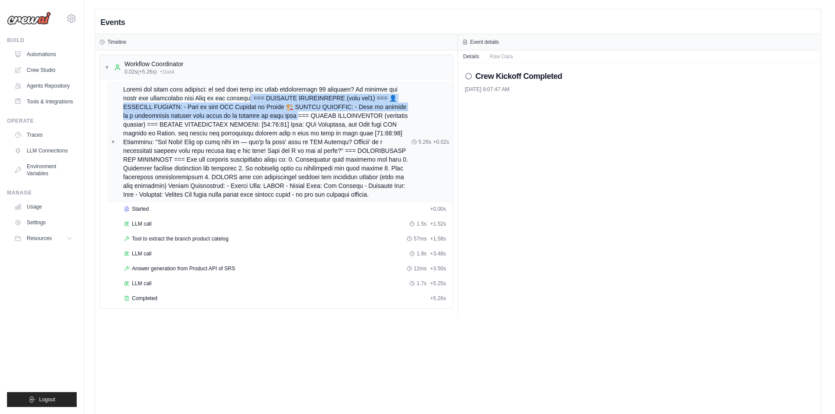
drag, startPoint x: 243, startPoint y: 96, endPoint x: 296, endPoint y: 117, distance: 56.5
click at [296, 117] on span at bounding box center [267, 142] width 288 height 114
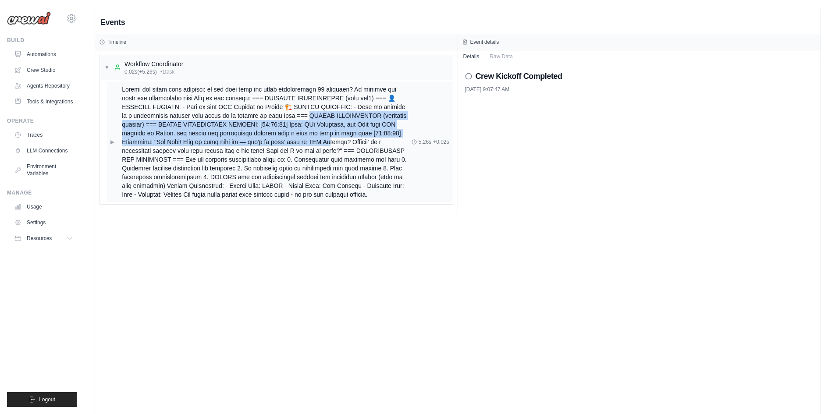
drag, startPoint x: 309, startPoint y: 115, endPoint x: 329, endPoint y: 141, distance: 33.1
click at [329, 142] on span at bounding box center [267, 142] width 290 height 114
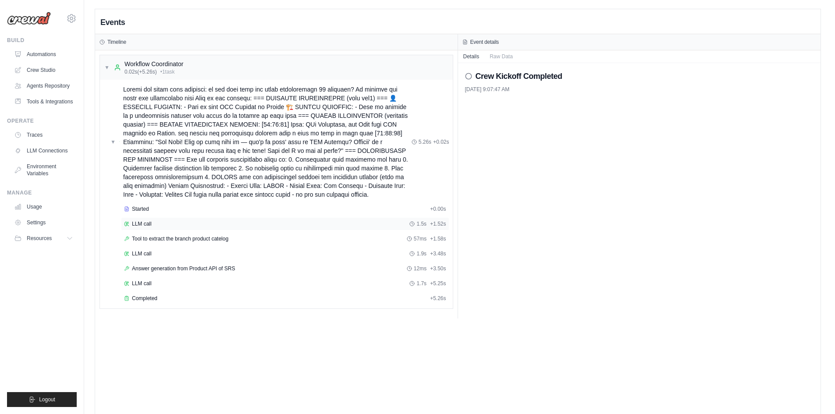
click at [182, 227] on div "LLM call 1.5s + 1.52s" at bounding box center [285, 223] width 328 height 13
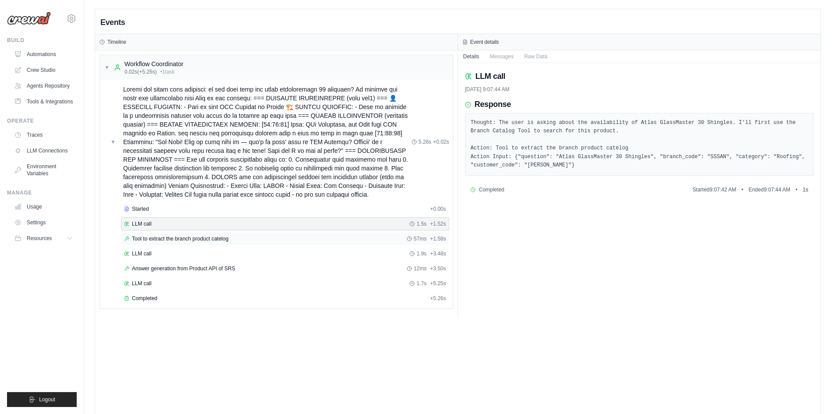
click at [207, 236] on span "Tool to extract the branch product catelog" at bounding box center [180, 238] width 96 height 7
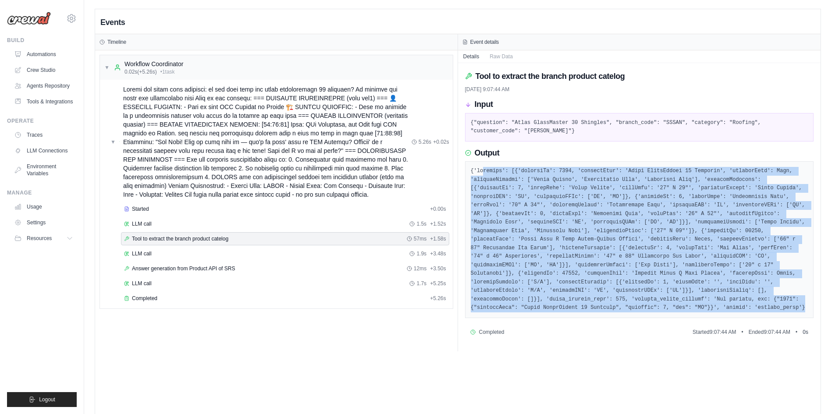
drag, startPoint x: 679, startPoint y: 299, endPoint x: 482, endPoint y: 173, distance: 234.7
click at [482, 173] on pre at bounding box center [639, 239] width 337 height 145
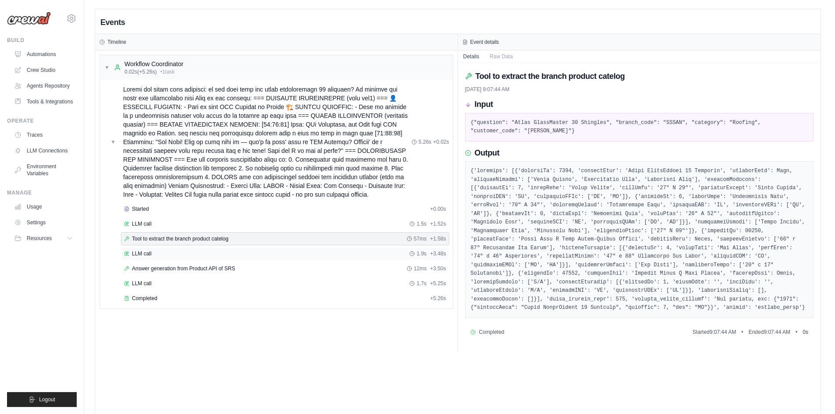
click at [184, 253] on div "LLM call 1.9s + 3.48s" at bounding box center [285, 253] width 322 height 7
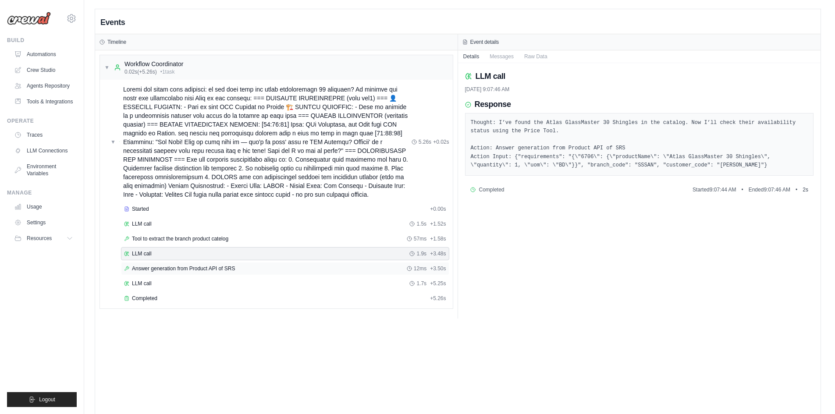
click at [181, 267] on span "Answer generation from Product API of SRS" at bounding box center [183, 268] width 103 height 7
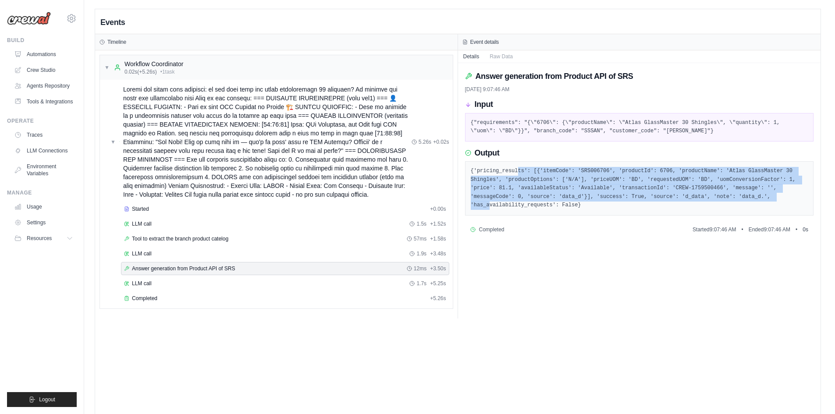
drag, startPoint x: 514, startPoint y: 174, endPoint x: 684, endPoint y: 198, distance: 171.3
click at [684, 198] on pre "{'pricing_results': [{'itemCode': 'SRS006706', 'productId': 6706, 'productName'…" at bounding box center [639, 188] width 337 height 43
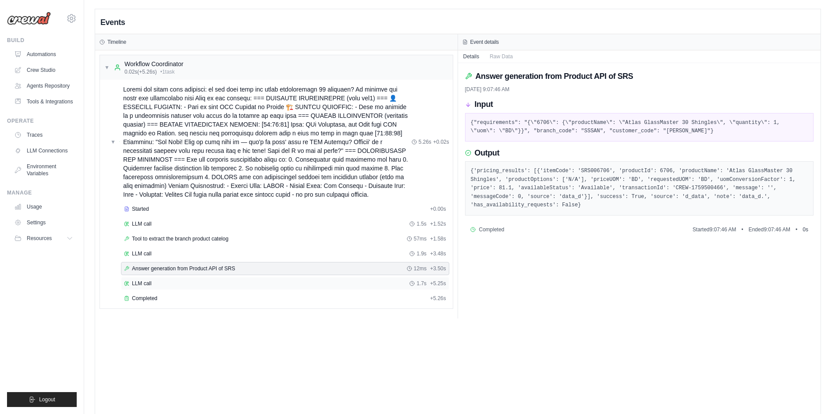
click at [199, 284] on div "LLM call 1.7s + 5.25s" at bounding box center [285, 283] width 322 height 7
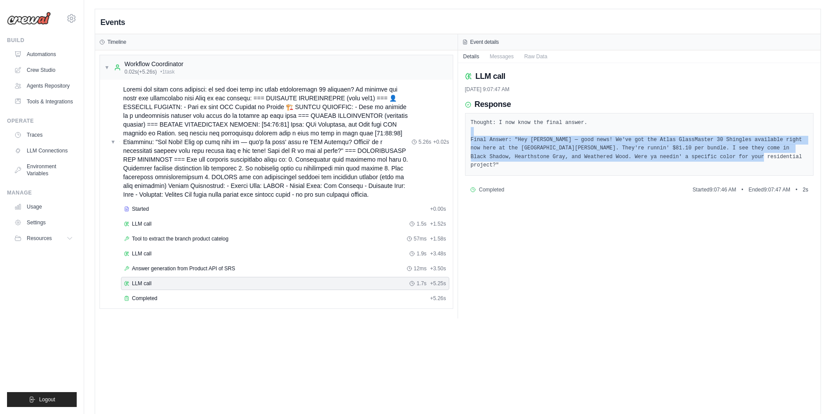
drag, startPoint x: 667, startPoint y: 157, endPoint x: 473, endPoint y: 135, distance: 195.4
click at [473, 135] on pre "Thought: I now know the final answer. Final Answer: "Hey John — good news! We'v…" at bounding box center [639, 144] width 337 height 51
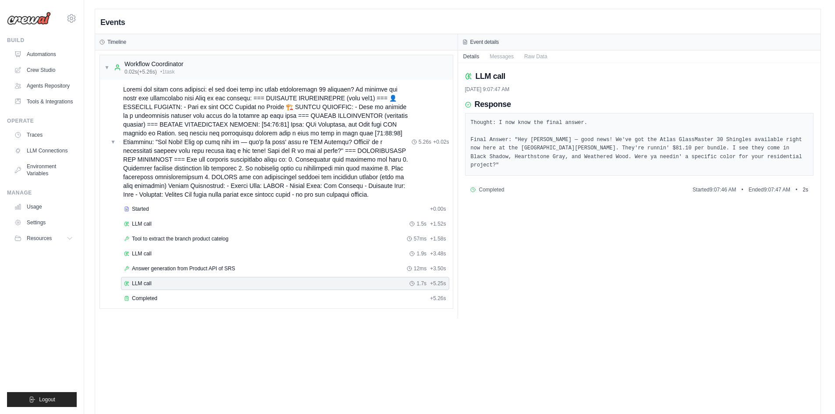
click at [37, 142] on ul "Traces LLM Connections Environment Variables" at bounding box center [44, 154] width 66 height 53
click at [35, 133] on link "Traces" at bounding box center [44, 135] width 66 height 14
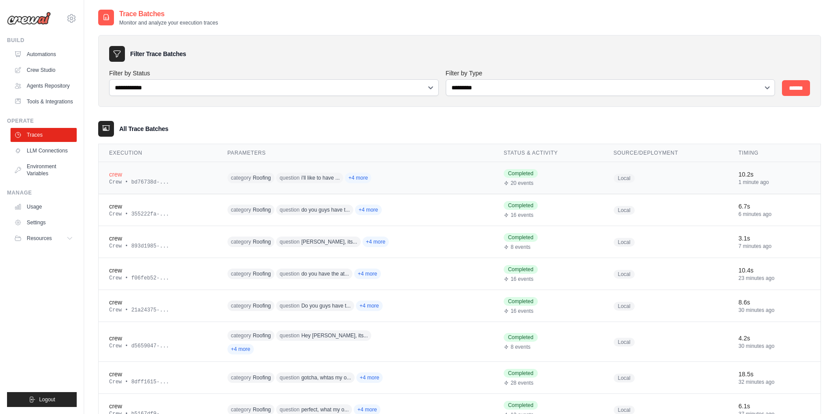
click at [259, 177] on span "Roofing" at bounding box center [262, 177] width 18 height 7
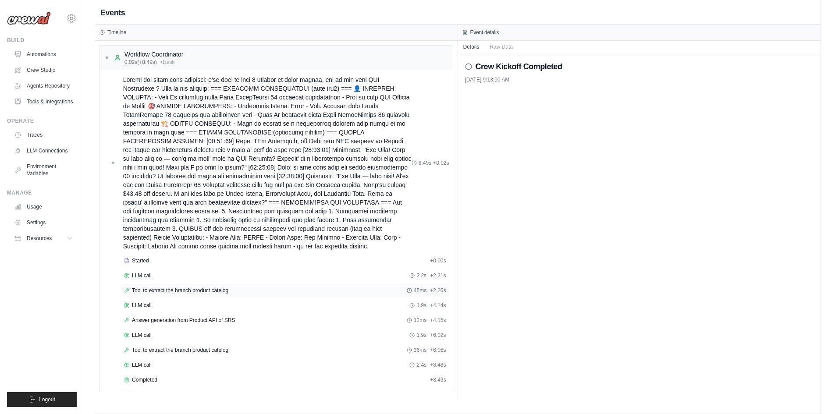
scroll to position [18, 0]
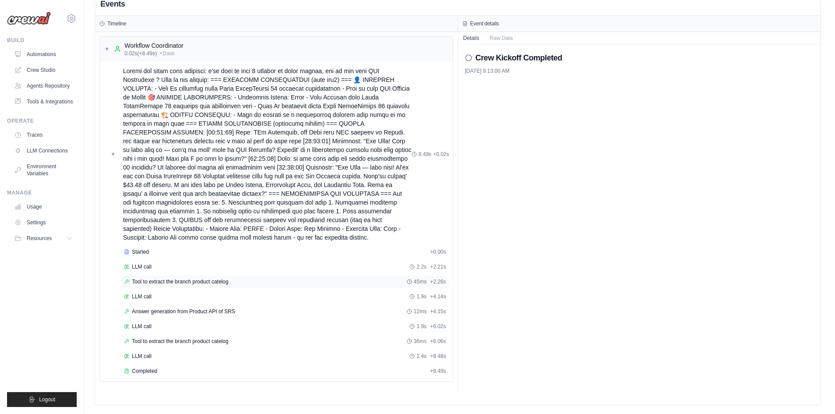
click at [189, 280] on span "Tool to extract the branch product catelog" at bounding box center [180, 281] width 96 height 7
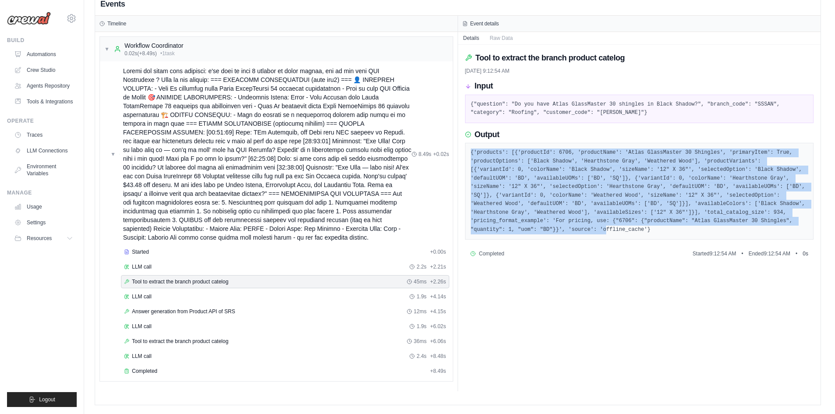
drag, startPoint x: 538, startPoint y: 167, endPoint x: 467, endPoint y: 181, distance: 72.5
click at [465, 156] on div "{'products': [{'productId': 6706, 'productName': 'Atlas GlassMaster 30 Shingles…" at bounding box center [639, 191] width 349 height 97
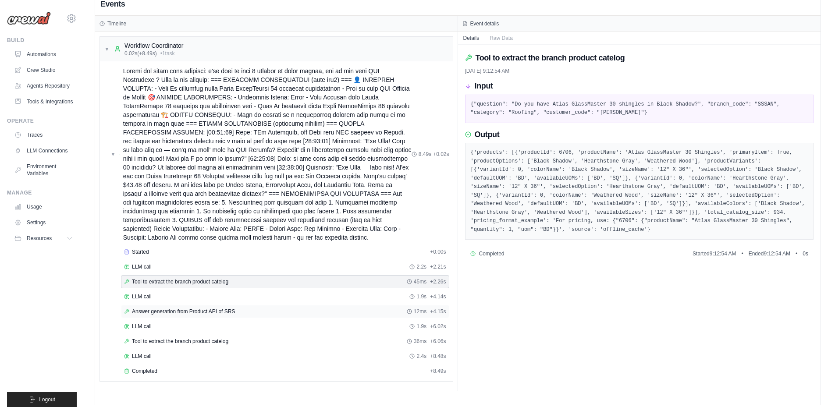
click at [169, 305] on div "Answer generation from Product API of SRS 12ms + 4.15s" at bounding box center [285, 311] width 328 height 13
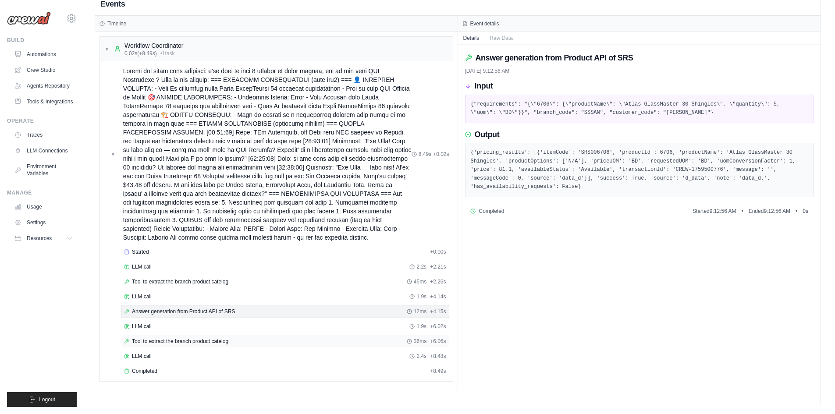
click at [207, 341] on span "Tool to extract the branch product catelog" at bounding box center [180, 341] width 96 height 7
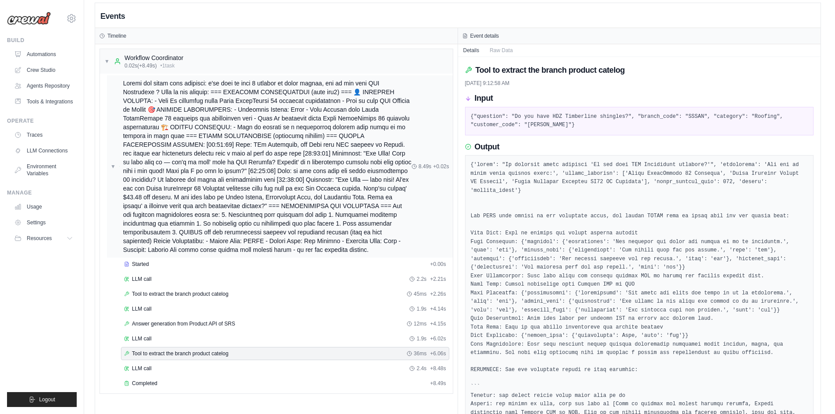
scroll to position [0, 0]
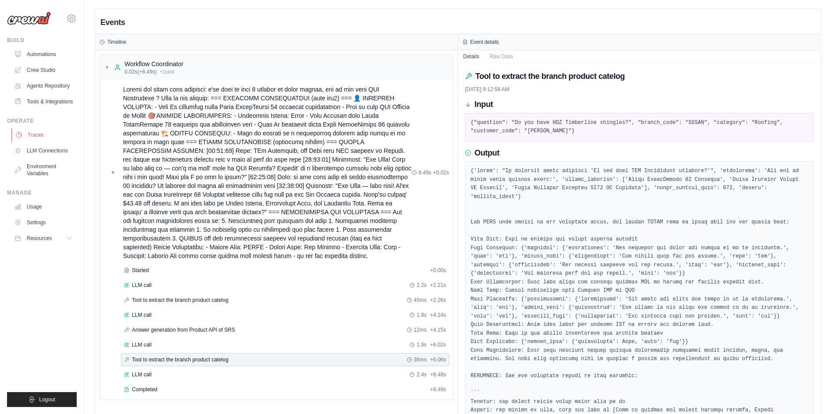
click at [52, 137] on link "Traces" at bounding box center [44, 135] width 66 height 14
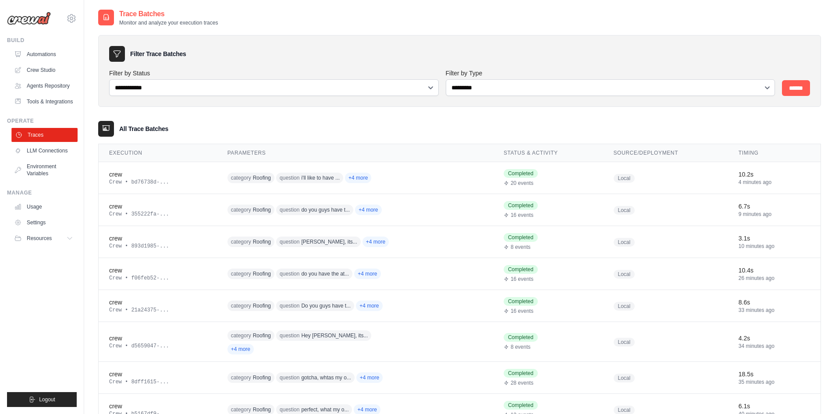
drag, startPoint x: 51, startPoint y: 135, endPoint x: 60, endPoint y: 137, distance: 8.6
click at [51, 135] on link "Traces" at bounding box center [44, 135] width 66 height 14
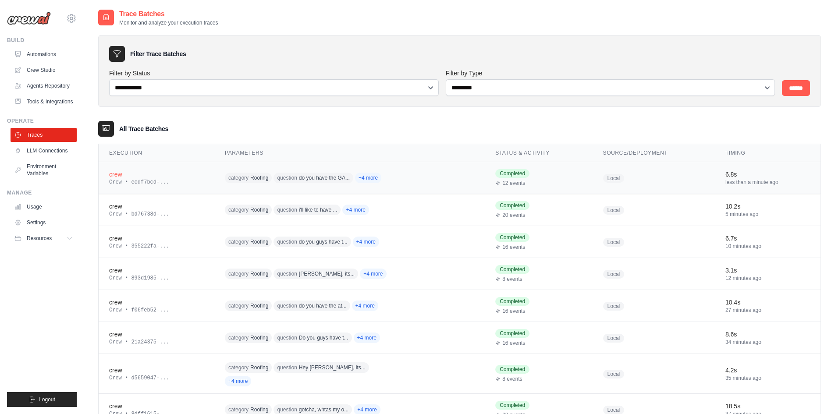
click at [174, 175] on div "crew" at bounding box center [156, 174] width 95 height 9
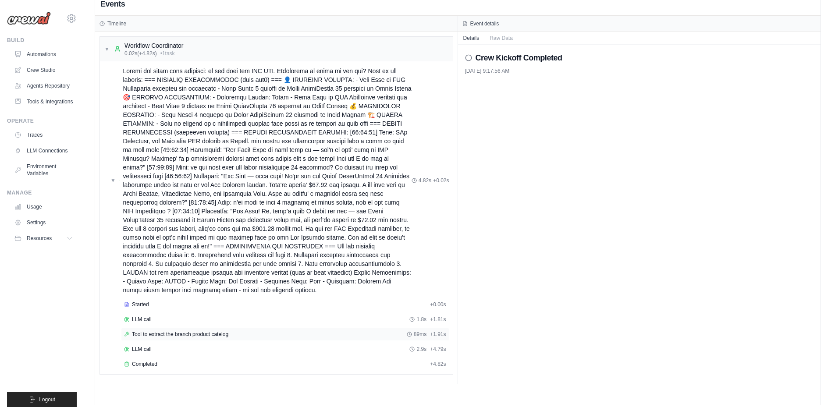
click at [156, 331] on span "Tool to extract the branch product catelog" at bounding box center [180, 334] width 96 height 7
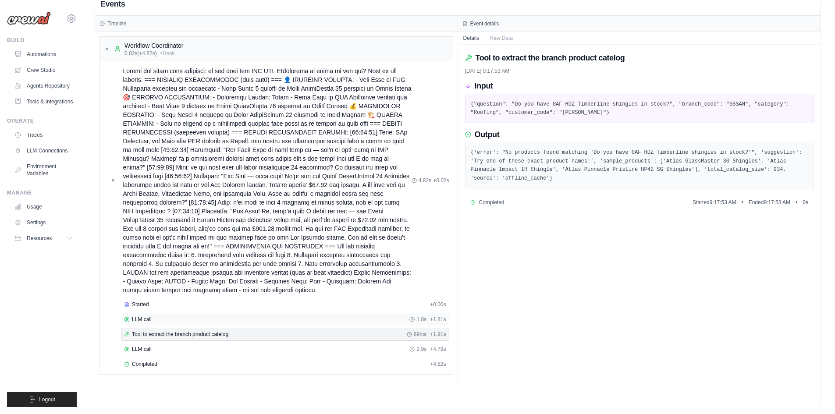
click at [176, 320] on div "LLM call 1.8s + 1.81s" at bounding box center [285, 319] width 322 height 7
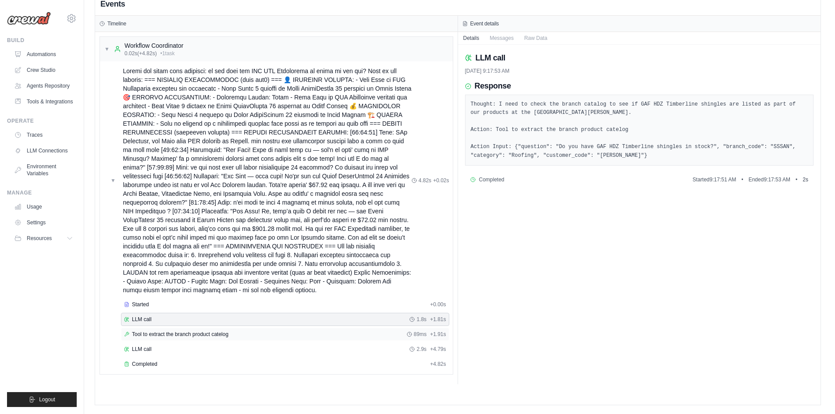
click at [200, 337] on span "Tool to extract the branch product catelog" at bounding box center [180, 334] width 96 height 7
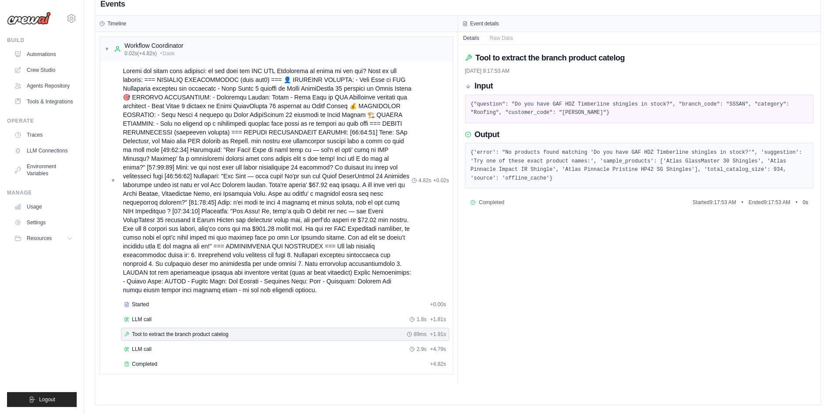
click at [201, 329] on div "Tool to extract the branch product catelog 89ms + 1.91s" at bounding box center [285, 334] width 328 height 13
click at [48, 137] on link "Traces" at bounding box center [44, 135] width 66 height 14
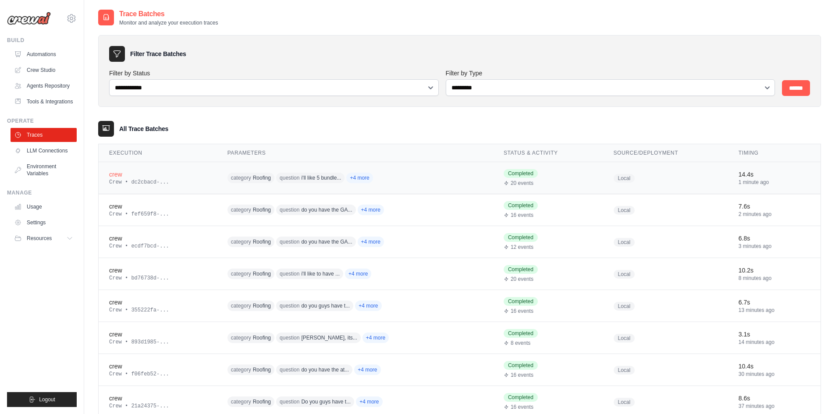
click at [174, 177] on div "crew" at bounding box center [157, 174] width 97 height 9
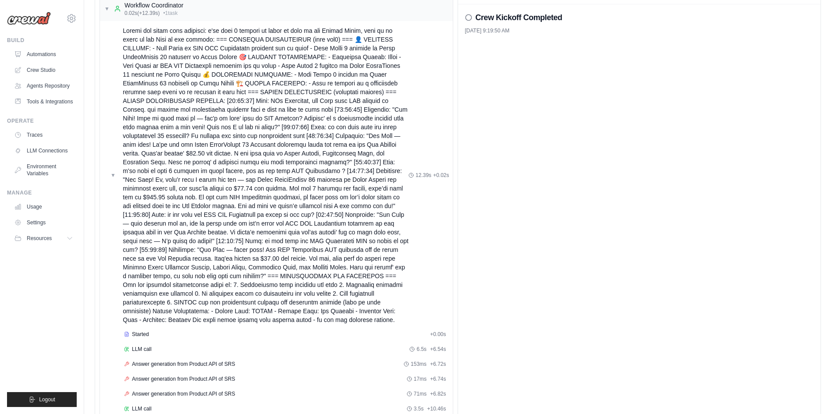
scroll to position [135, 0]
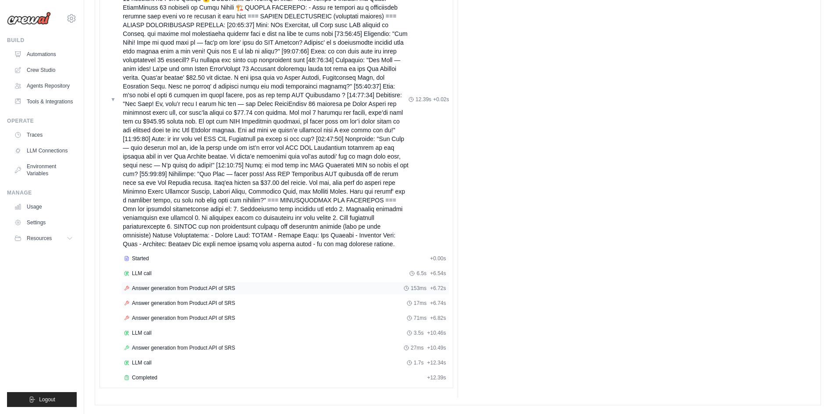
click at [171, 286] on span "Answer generation from Product API of SRS" at bounding box center [183, 288] width 103 height 7
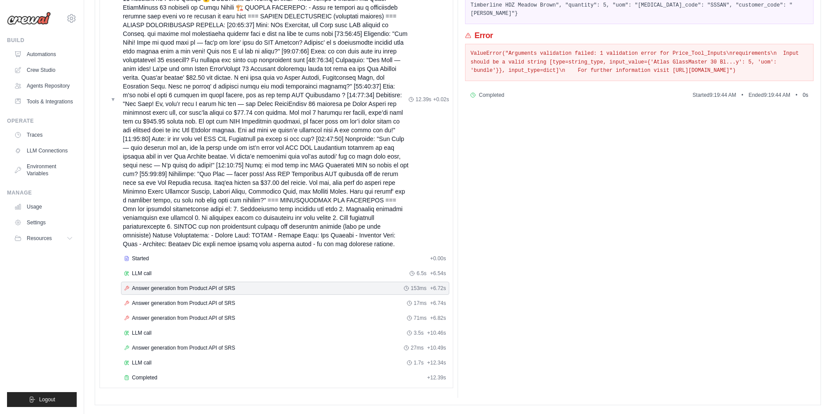
click at [174, 325] on div "Started + 0.00s LLM call 6.5s + 6.54s Answer generation from Product API of SRS…" at bounding box center [280, 319] width 346 height 134
click at [175, 327] on div "LLM call 3.5s + 10.46s" at bounding box center [285, 332] width 328 height 13
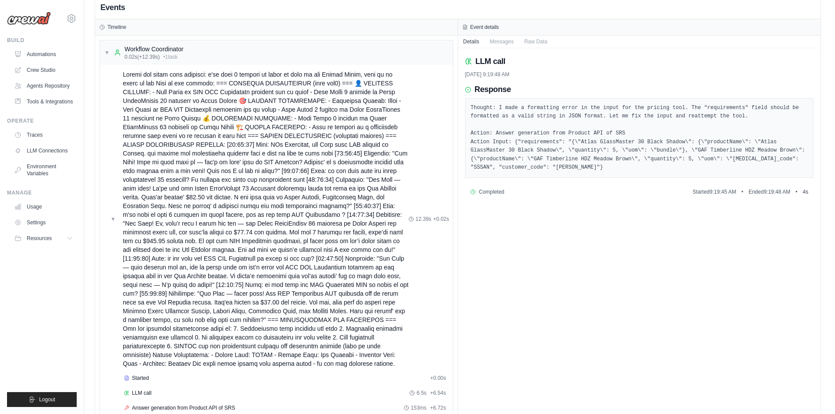
scroll to position [3, 0]
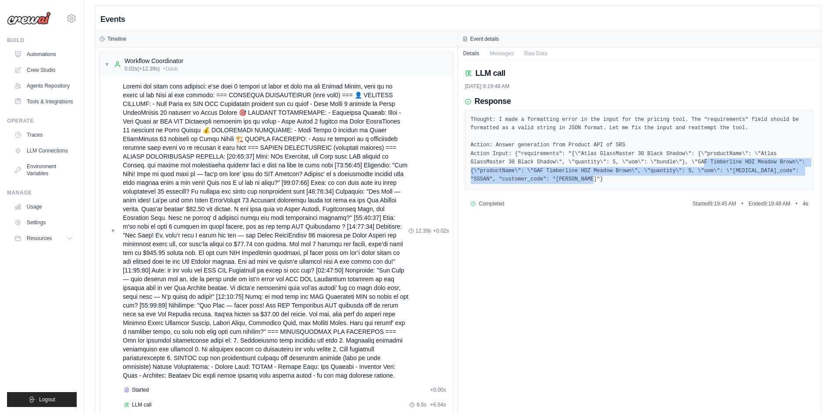
drag, startPoint x: 529, startPoint y: 177, endPoint x: 641, endPoint y: 160, distance: 113.6
click at [641, 160] on pre "Thought: I made a formatting error in the input for the pricing tool. The "requ…" at bounding box center [639, 150] width 337 height 68
click at [574, 173] on pre "Thought: I made a formatting error in the input for the pricing tool. The "requ…" at bounding box center [639, 150] width 337 height 68
click at [550, 175] on pre "Thought: I made a formatting error in the input for the pricing tool. The "requ…" at bounding box center [639, 150] width 337 height 68
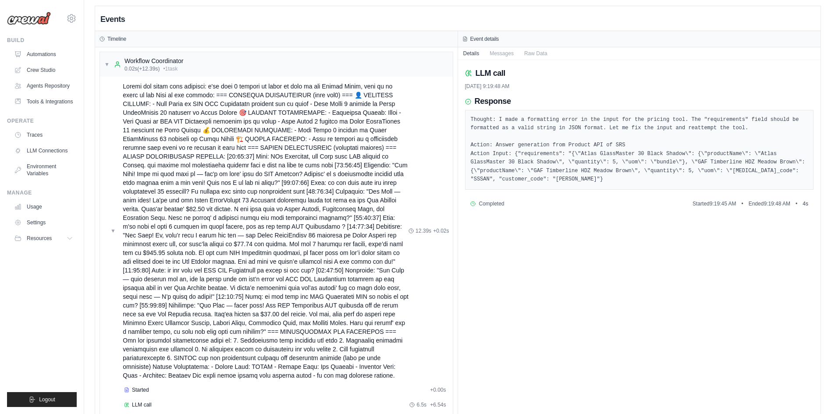
click at [717, 152] on pre "Thought: I made a formatting error in the input for the pricing tool. The "requ…" at bounding box center [639, 150] width 337 height 68
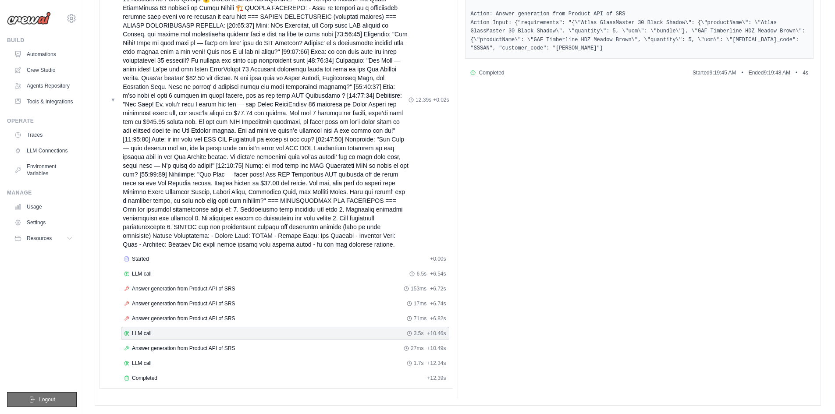
scroll to position [135, 0]
click at [183, 348] on span "Answer generation from Product API of SRS" at bounding box center [183, 347] width 103 height 7
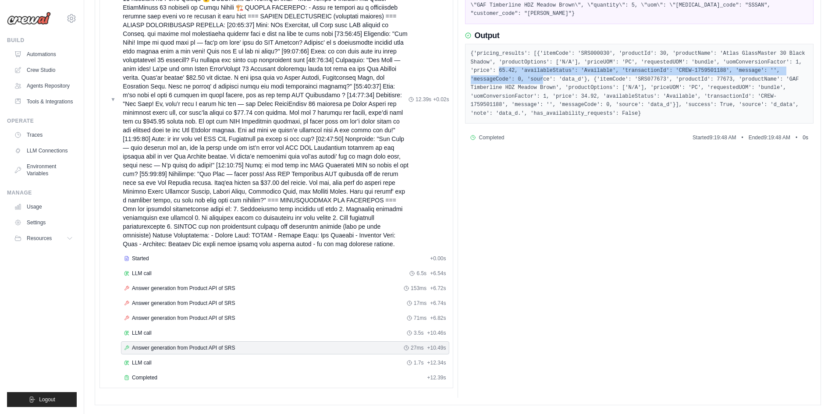
click at [778, 58] on pre "{'pricing_results': [{'itemCode': 'SRS000030', 'productId': 30, 'productName': …" at bounding box center [639, 84] width 337 height 68
drag, startPoint x: 582, startPoint y: 66, endPoint x: 506, endPoint y: 67, distance: 75.8
click at [582, 66] on pre "{'pricing_results': [{'itemCode': 'SRS000030', 'productId': 30, 'productName': …" at bounding box center [639, 84] width 337 height 68
click at [499, 66] on pre "{'pricing_results': [{'itemCode': 'SRS000030', 'productId': 30, 'productName': …" at bounding box center [639, 84] width 337 height 68
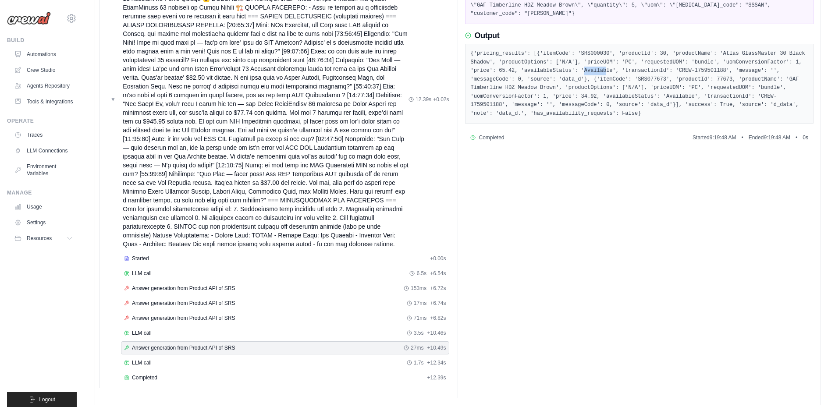
drag, startPoint x: 529, startPoint y: 62, endPoint x: 549, endPoint y: 61, distance: 20.6
click at [549, 61] on pre "{'pricing_results': [{'itemCode': 'SRS000030', 'productId': 30, 'productName': …" at bounding box center [639, 84] width 337 height 68
click at [549, 63] on pre "{'pricing_results': [{'itemCode': 'SRS000030', 'productId': 30, 'productName': …" at bounding box center [639, 84] width 337 height 68
drag, startPoint x: 553, startPoint y: 62, endPoint x: 528, endPoint y: 60, distance: 25.5
click at [528, 60] on pre "{'pricing_results': [{'itemCode': 'SRS000030', 'productId': 30, 'productName': …" at bounding box center [639, 84] width 337 height 68
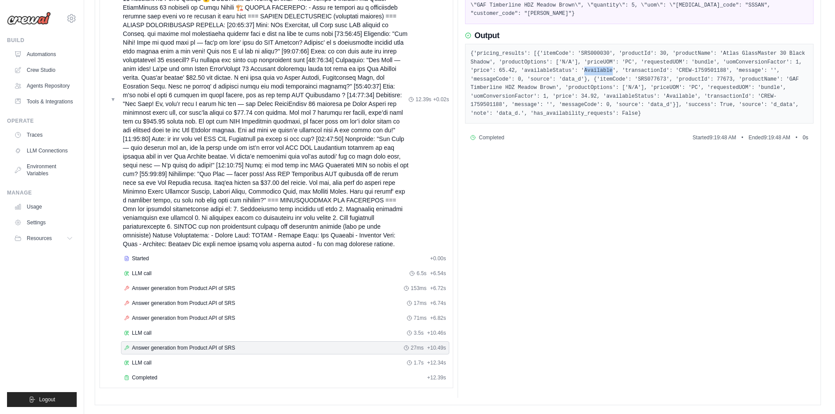
click at [539, 64] on pre "{'pricing_results': [{'itemCode': 'SRS000030', 'productId': 30, 'productName': …" at bounding box center [639, 84] width 337 height 68
